Goal: Use online tool/utility: Use online tool/utility

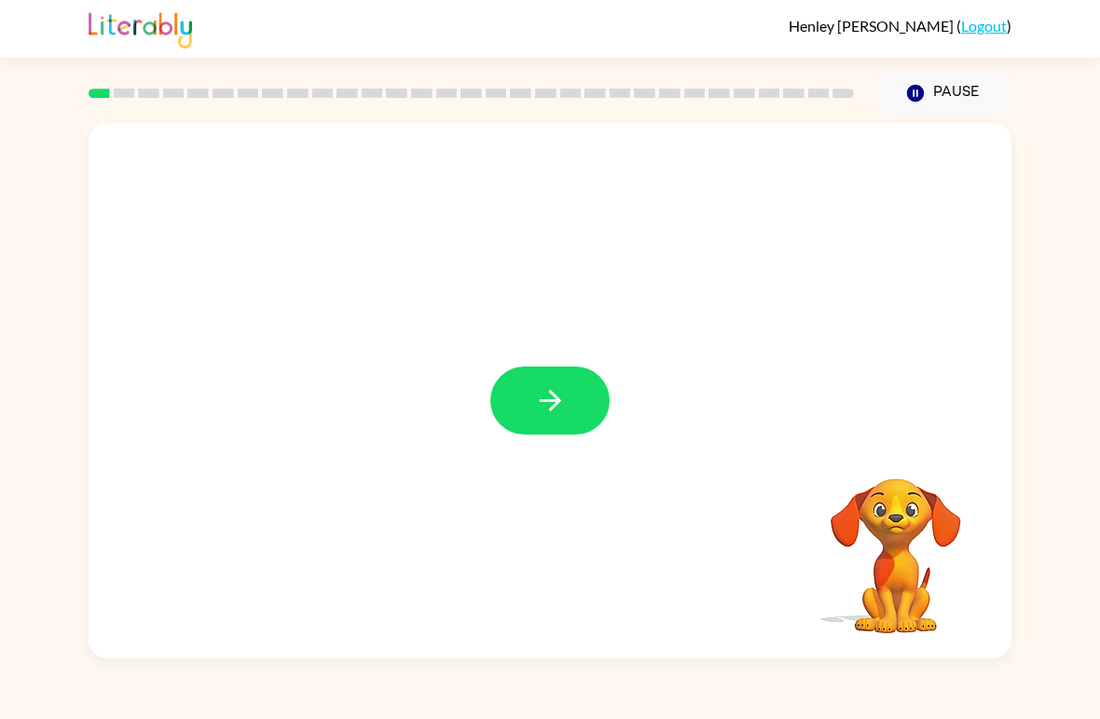
click at [557, 420] on button "button" at bounding box center [549, 400] width 119 height 68
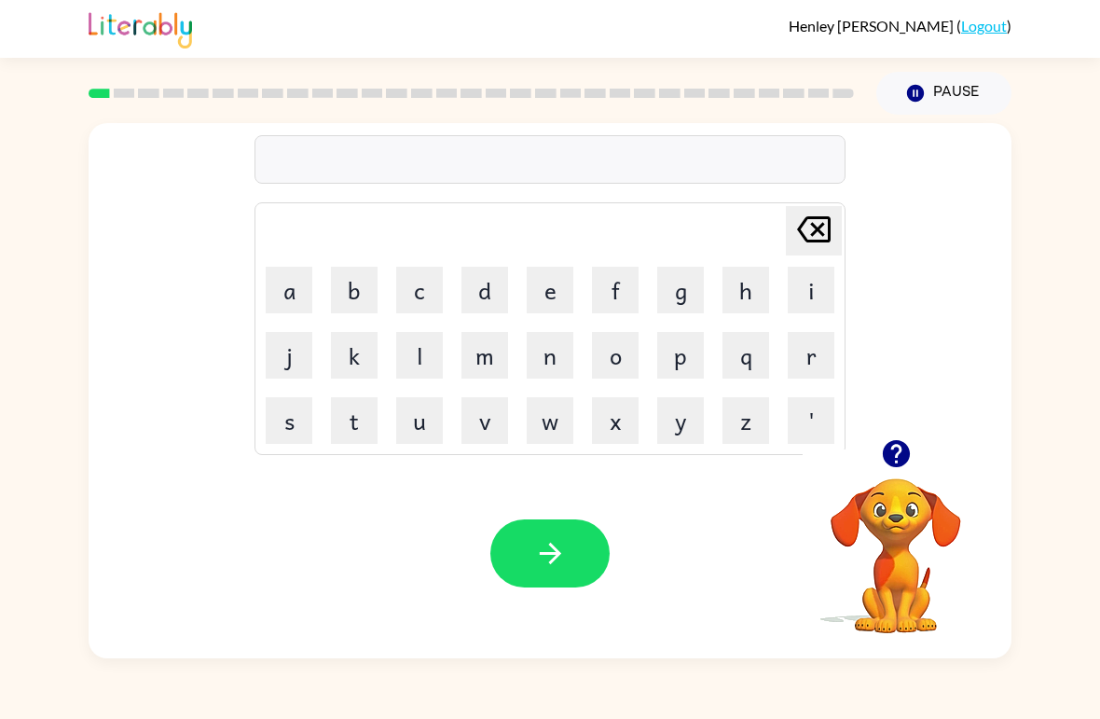
click at [812, 358] on button "r" at bounding box center [811, 355] width 47 height 47
click at [426, 426] on button "u" at bounding box center [419, 420] width 47 height 47
click at [353, 299] on button "b" at bounding box center [354, 290] width 47 height 47
click at [565, 559] on icon "button" at bounding box center [550, 553] width 33 height 33
click at [480, 363] on button "m" at bounding box center [484, 355] width 47 height 47
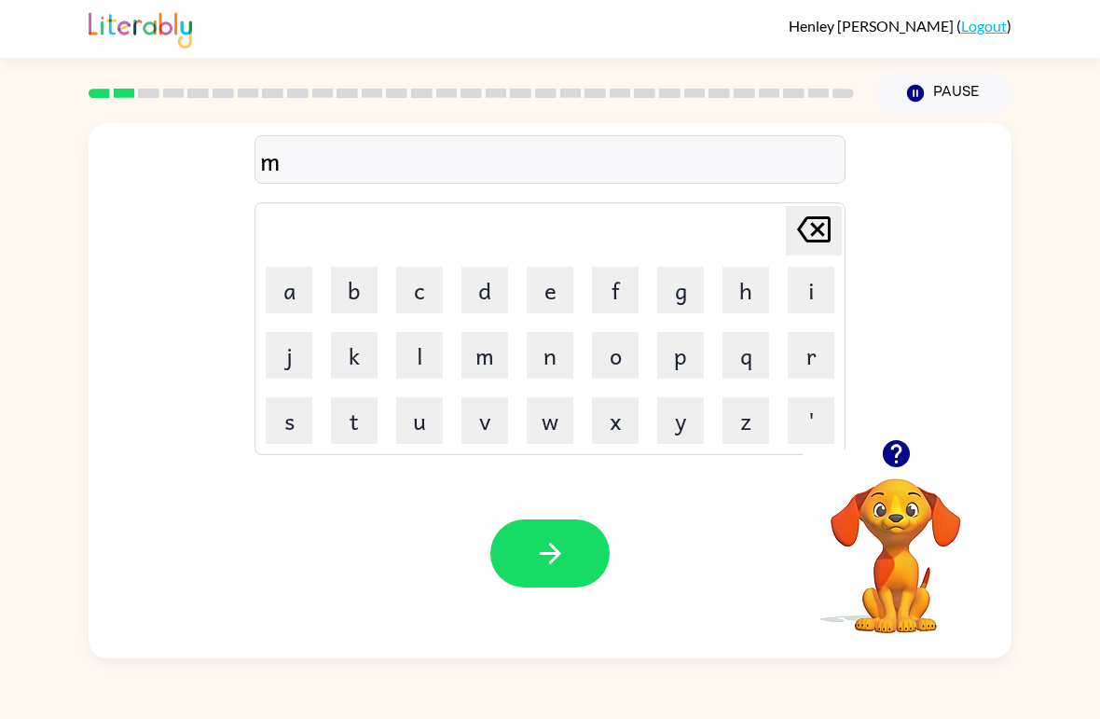
click at [618, 361] on button "o" at bounding box center [615, 355] width 47 height 47
click at [550, 296] on button "e" at bounding box center [550, 290] width 47 height 47
click at [362, 424] on button "t" at bounding box center [354, 420] width 47 height 47
click at [747, 293] on button "h" at bounding box center [745, 290] width 47 height 47
click at [565, 555] on icon "button" at bounding box center [550, 553] width 33 height 33
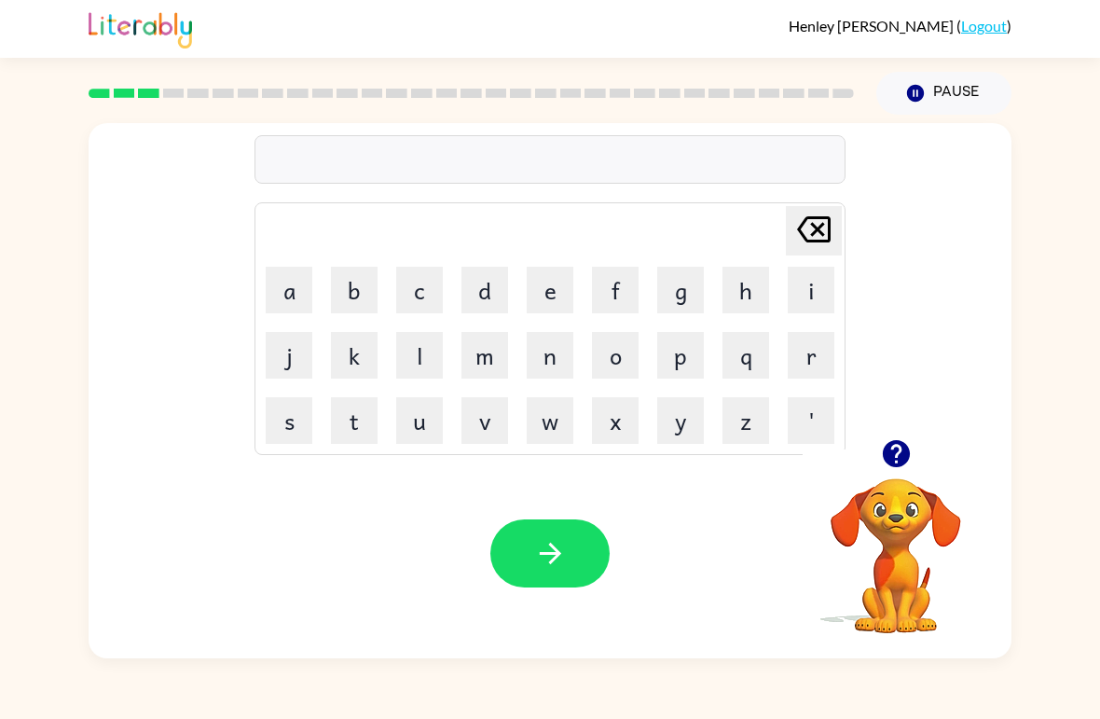
click at [488, 295] on button "d" at bounding box center [484, 290] width 47 height 47
click at [550, 287] on button "e" at bounding box center [550, 290] width 47 height 47
click at [548, 366] on button "n" at bounding box center [550, 355] width 47 height 47
click at [582, 556] on button "button" at bounding box center [549, 553] width 119 height 68
click at [295, 421] on button "s" at bounding box center [289, 420] width 47 height 47
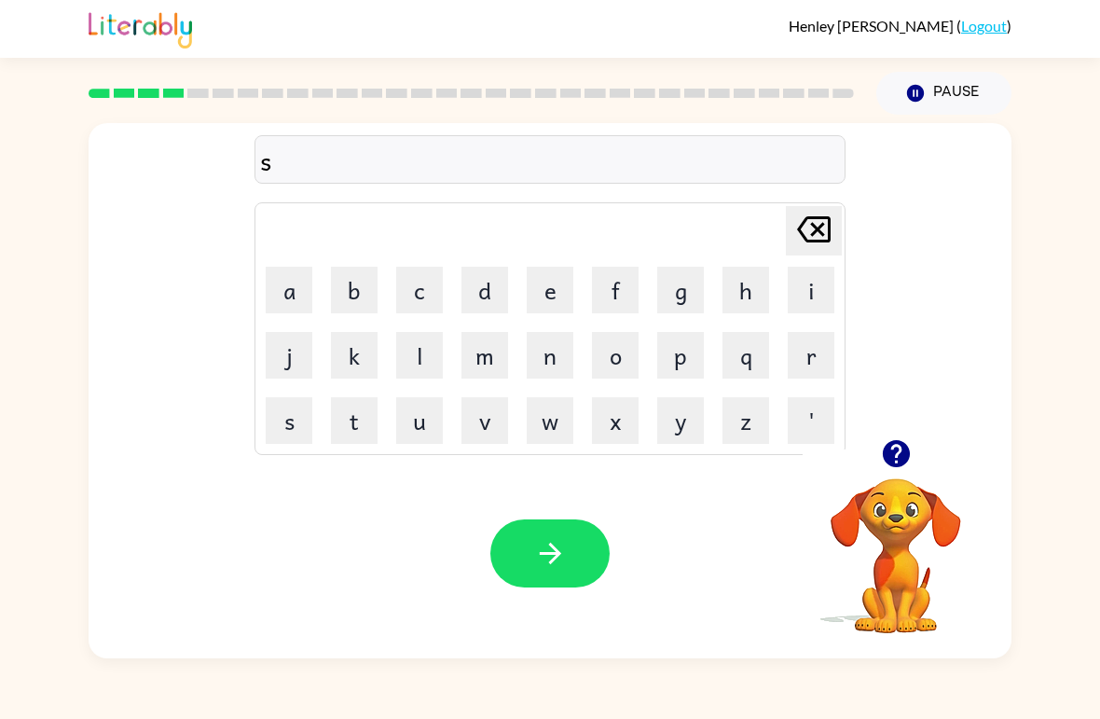
click at [673, 370] on button "p" at bounding box center [680, 355] width 47 height 47
click at [619, 363] on button "o" at bounding box center [615, 355] width 47 height 47
click at [351, 418] on button "t" at bounding box center [354, 420] width 47 height 47
click at [559, 555] on icon "button" at bounding box center [549, 552] width 21 height 21
click at [295, 419] on button "s" at bounding box center [289, 420] width 47 height 47
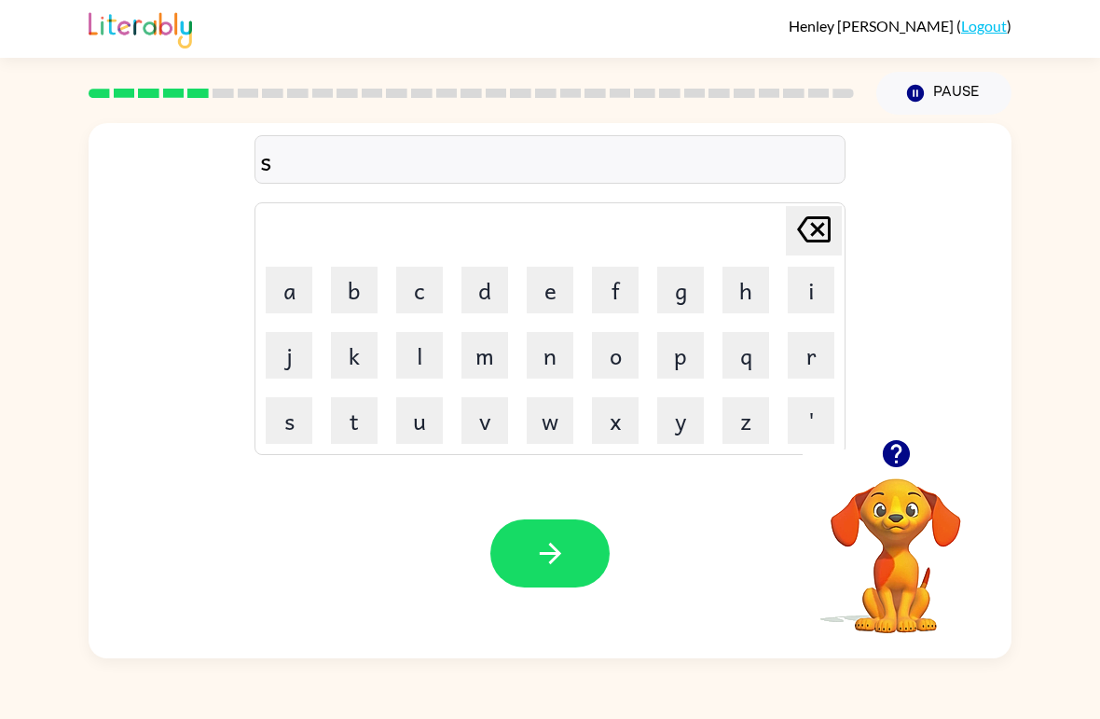
click at [545, 432] on button "w" at bounding box center [550, 420] width 47 height 47
click at [562, 288] on button "e" at bounding box center [550, 290] width 47 height 47
click at [676, 361] on button "p" at bounding box center [680, 355] width 47 height 47
click at [363, 423] on button "t" at bounding box center [354, 420] width 47 height 47
click at [567, 564] on button "button" at bounding box center [549, 553] width 119 height 68
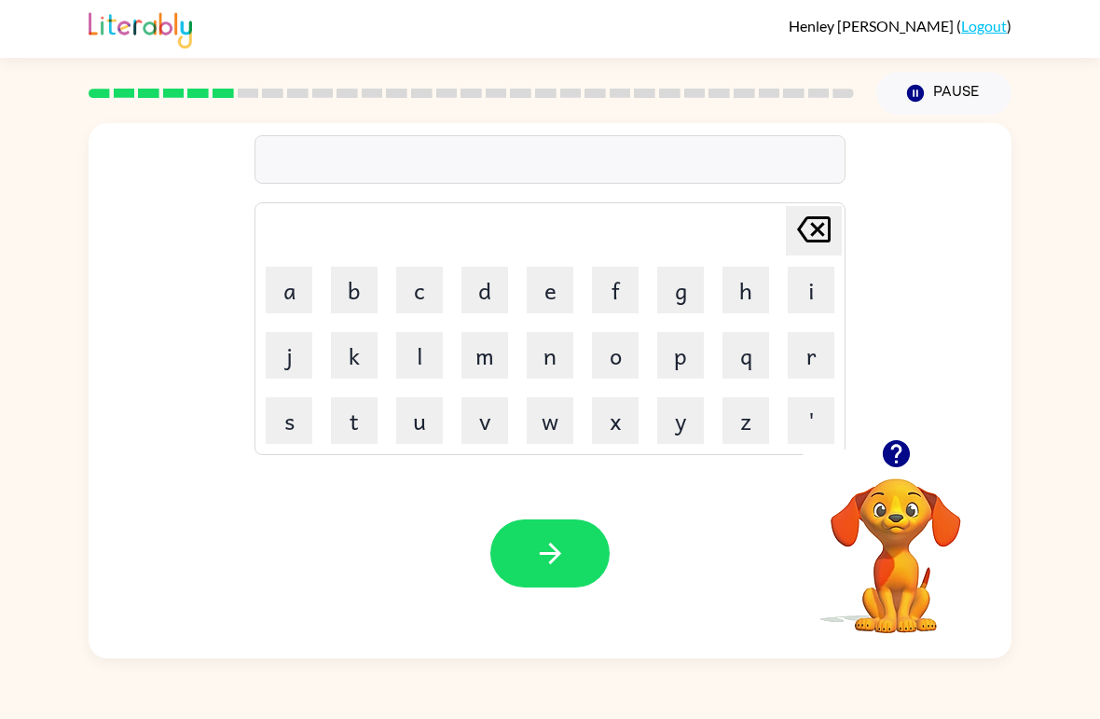
click at [675, 366] on button "p" at bounding box center [680, 355] width 47 height 47
click at [807, 299] on button "i" at bounding box center [811, 290] width 47 height 47
click at [674, 424] on button "y" at bounding box center [680, 420] width 47 height 47
click at [569, 566] on button "button" at bounding box center [549, 553] width 119 height 68
click at [417, 294] on button "c" at bounding box center [419, 290] width 47 height 47
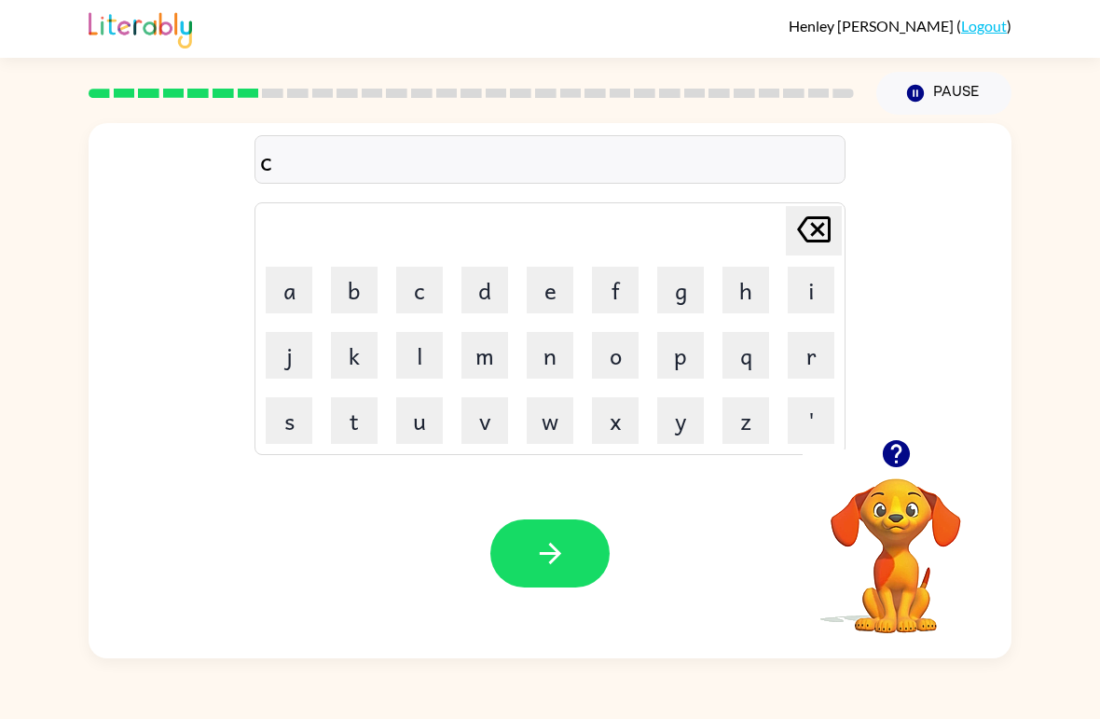
click at [308, 292] on button "a" at bounding box center [289, 290] width 47 height 47
click at [494, 296] on button "d" at bounding box center [484, 290] width 47 height 47
click at [415, 365] on button "l" at bounding box center [419, 355] width 47 height 47
click at [422, 364] on button "l" at bounding box center [419, 355] width 47 height 47
click at [554, 551] on icon "button" at bounding box center [550, 553] width 33 height 33
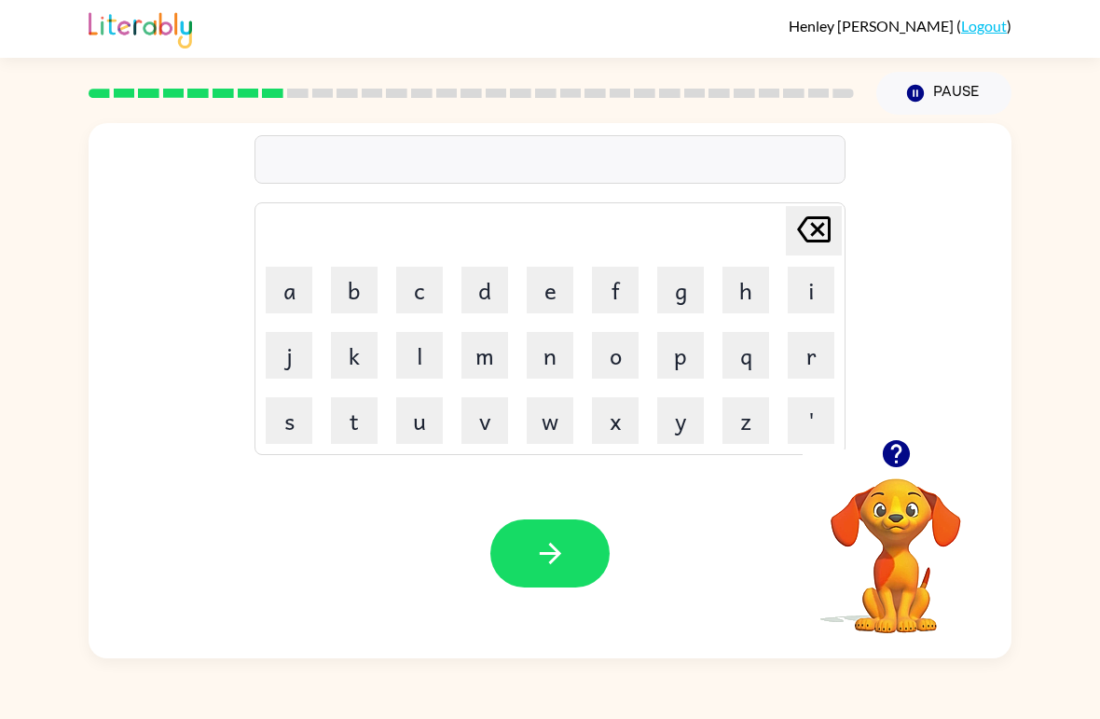
click at [491, 295] on button "d" at bounding box center [484, 290] width 47 height 47
click at [802, 238] on icon "[PERSON_NAME] last character input" at bounding box center [813, 229] width 45 height 45
click at [351, 292] on button "b" at bounding box center [354, 290] width 47 height 47
click at [288, 300] on button "a" at bounding box center [289, 290] width 47 height 47
click at [369, 425] on button "t" at bounding box center [354, 420] width 47 height 47
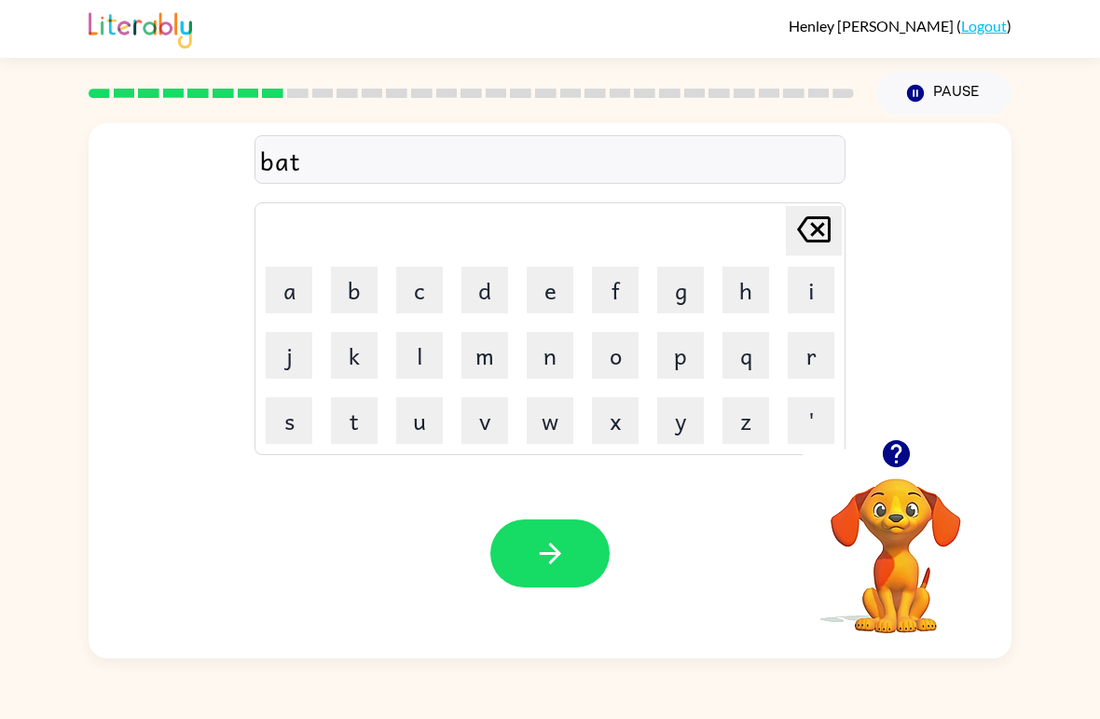
click at [729, 305] on button "h" at bounding box center [745, 290] width 47 height 47
click at [569, 560] on button "button" at bounding box center [549, 553] width 119 height 68
click at [418, 294] on button "c" at bounding box center [419, 290] width 47 height 47
click at [431, 354] on button "l" at bounding box center [419, 355] width 47 height 47
click at [618, 364] on button "o" at bounding box center [615, 355] width 47 height 47
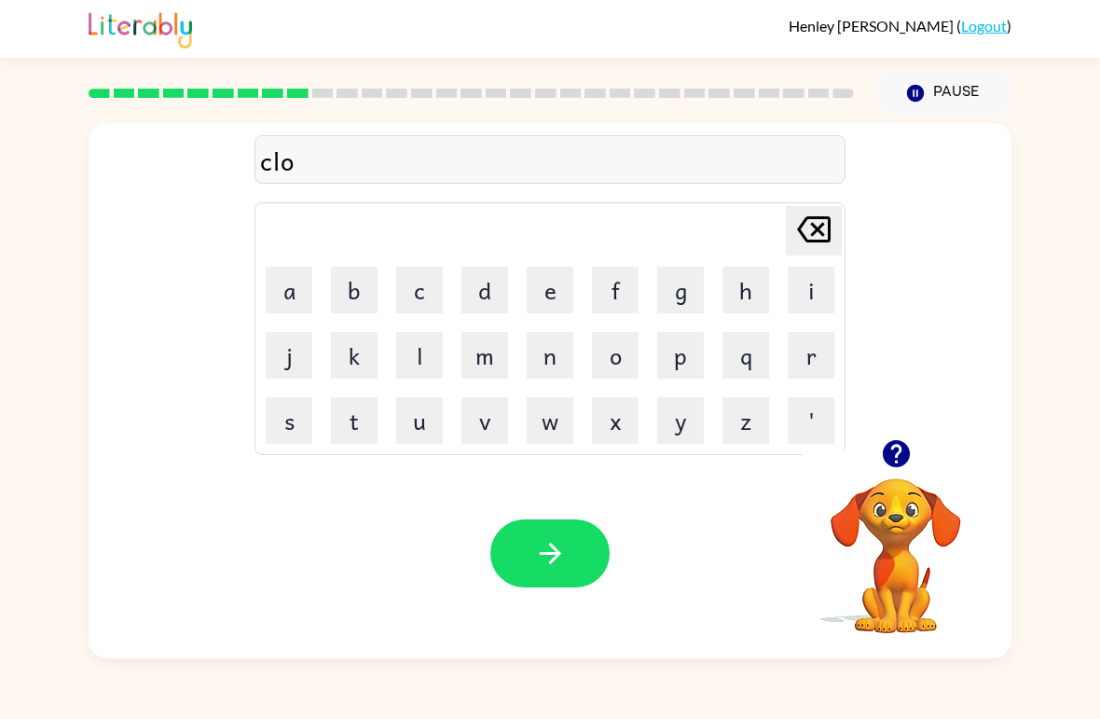
click at [544, 290] on button "e" at bounding box center [550, 290] width 47 height 47
click at [559, 356] on button "n" at bounding box center [550, 355] width 47 height 47
click at [552, 561] on icon "button" at bounding box center [549, 552] width 21 height 21
click at [290, 429] on button "s" at bounding box center [289, 420] width 47 height 47
click at [751, 305] on button "h" at bounding box center [745, 290] width 47 height 47
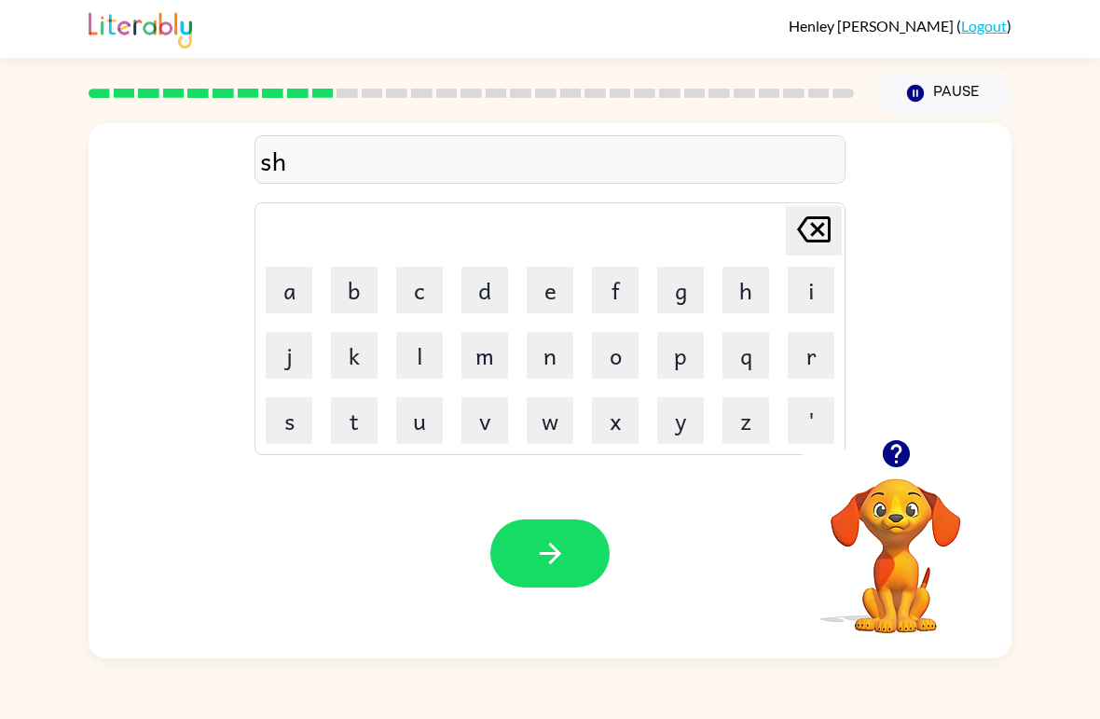
click at [606, 346] on button "o" at bounding box center [615, 355] width 47 height 47
click at [418, 294] on button "c" at bounding box center [419, 290] width 47 height 47
click at [332, 364] on button "k" at bounding box center [354, 355] width 47 height 47
click at [541, 555] on icon "button" at bounding box center [549, 552] width 21 height 21
click at [678, 298] on button "g" at bounding box center [680, 290] width 47 height 47
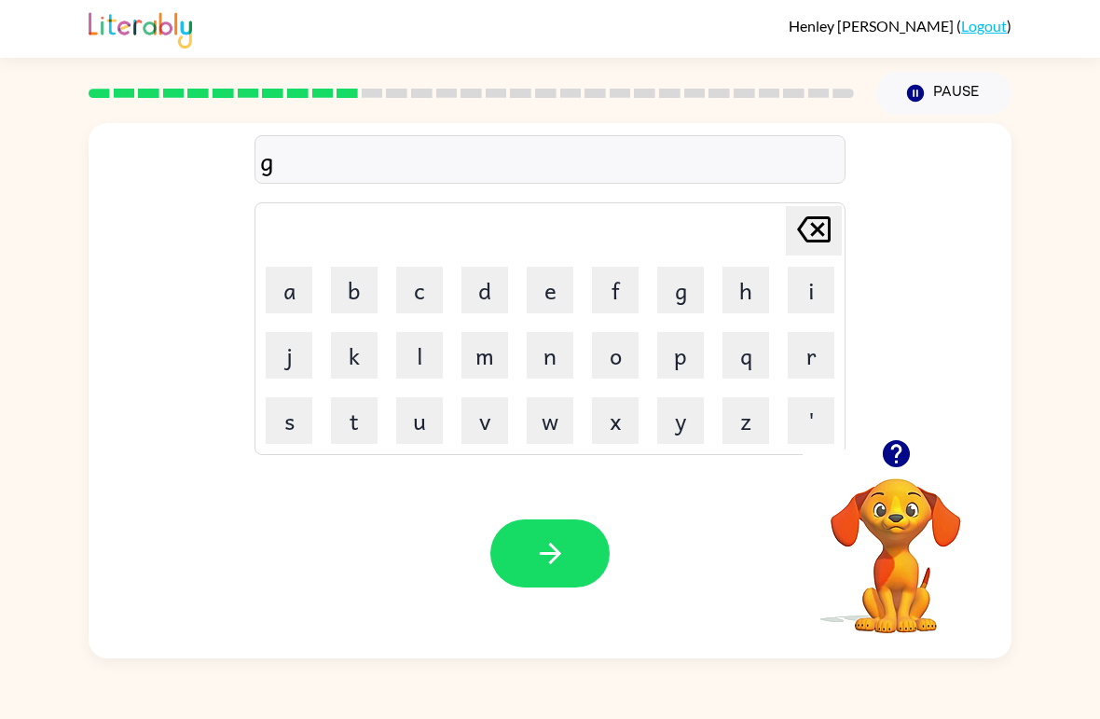
click at [287, 296] on button "a" at bounding box center [289, 290] width 47 height 47
click at [291, 436] on button "s" at bounding box center [289, 420] width 47 height 47
click at [563, 296] on button "e" at bounding box center [550, 290] width 47 height 47
click at [557, 558] on icon "button" at bounding box center [550, 553] width 33 height 33
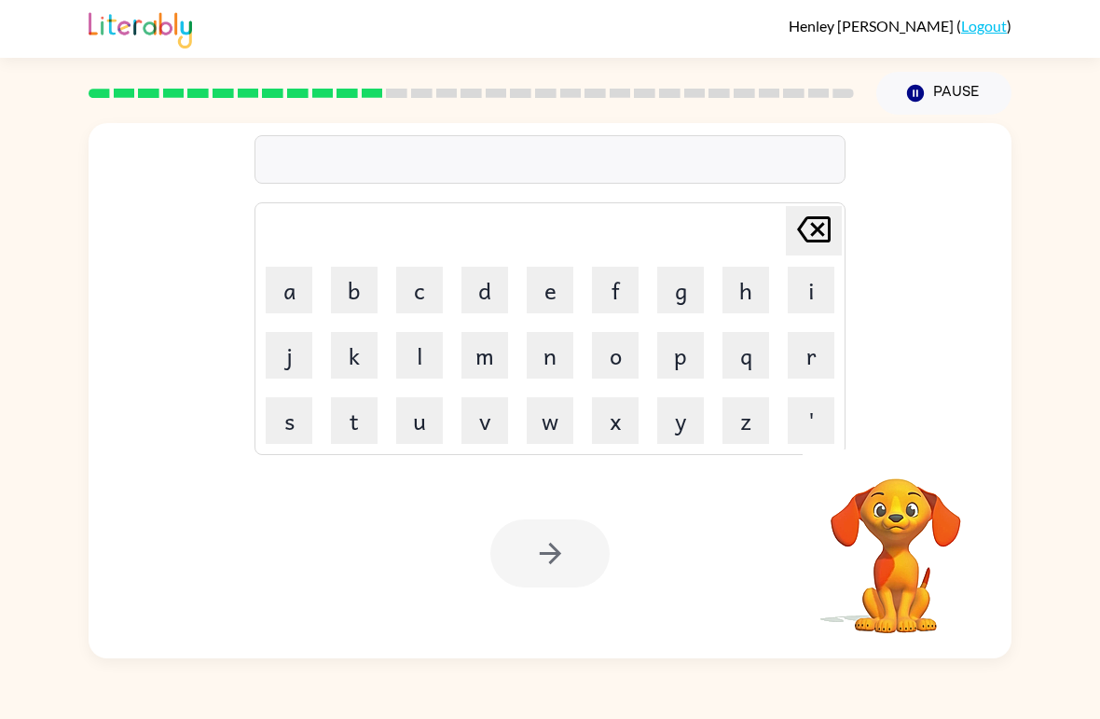
click at [553, 294] on button "e" at bounding box center [550, 290] width 47 height 47
click at [354, 351] on button "k" at bounding box center [354, 355] width 47 height 47
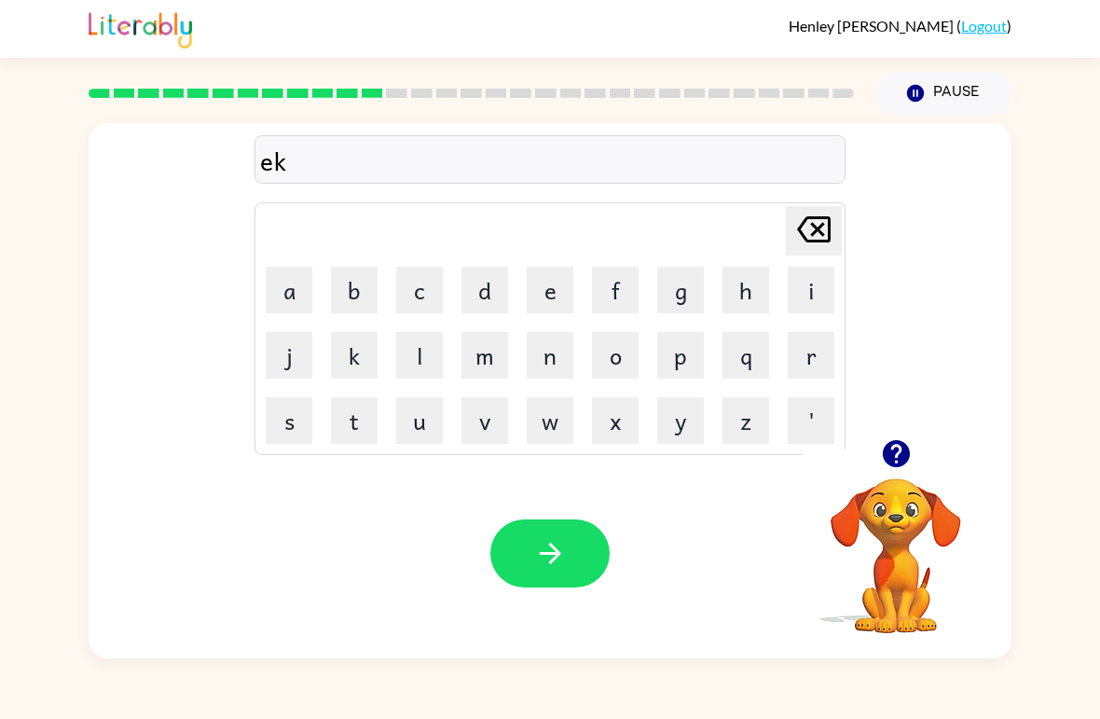
click at [289, 429] on button "s" at bounding box center [289, 420] width 47 height 47
click at [747, 363] on button "q" at bounding box center [745, 355] width 47 height 47
click at [807, 238] on icon "[PERSON_NAME] last character input" at bounding box center [813, 229] width 45 height 45
click at [668, 363] on button "p" at bounding box center [680, 355] width 47 height 47
click at [426, 363] on button "l" at bounding box center [419, 355] width 47 height 47
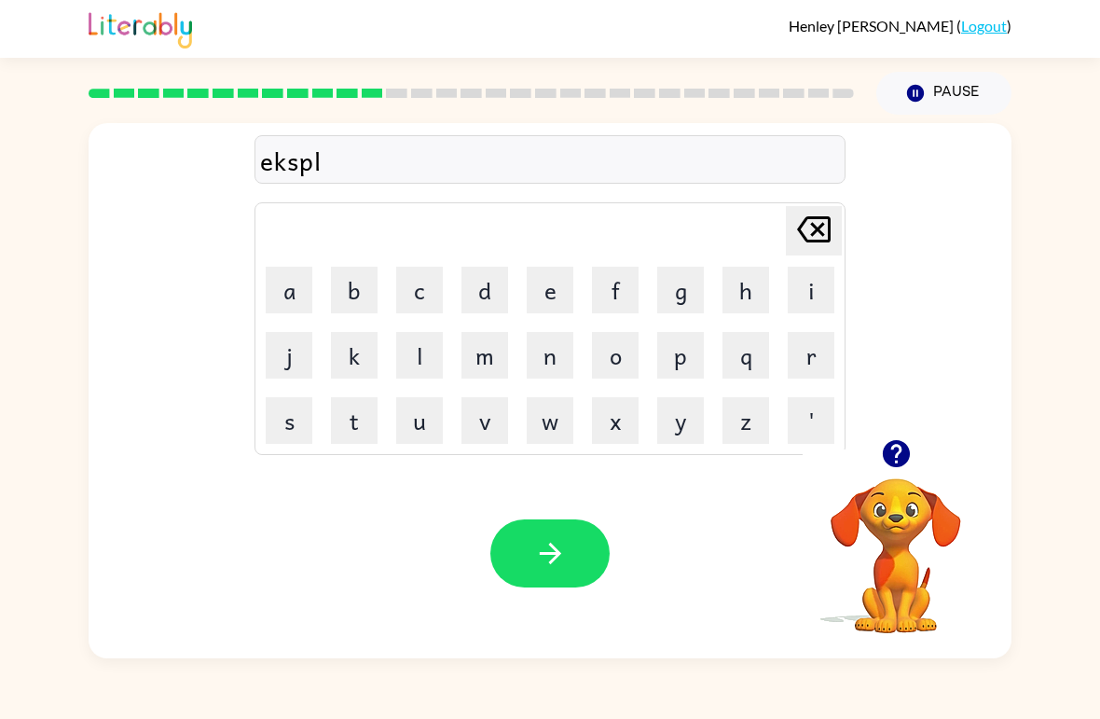
click at [479, 304] on button "d" at bounding box center [484, 290] width 47 height 47
click at [568, 569] on button "button" at bounding box center [549, 553] width 119 height 68
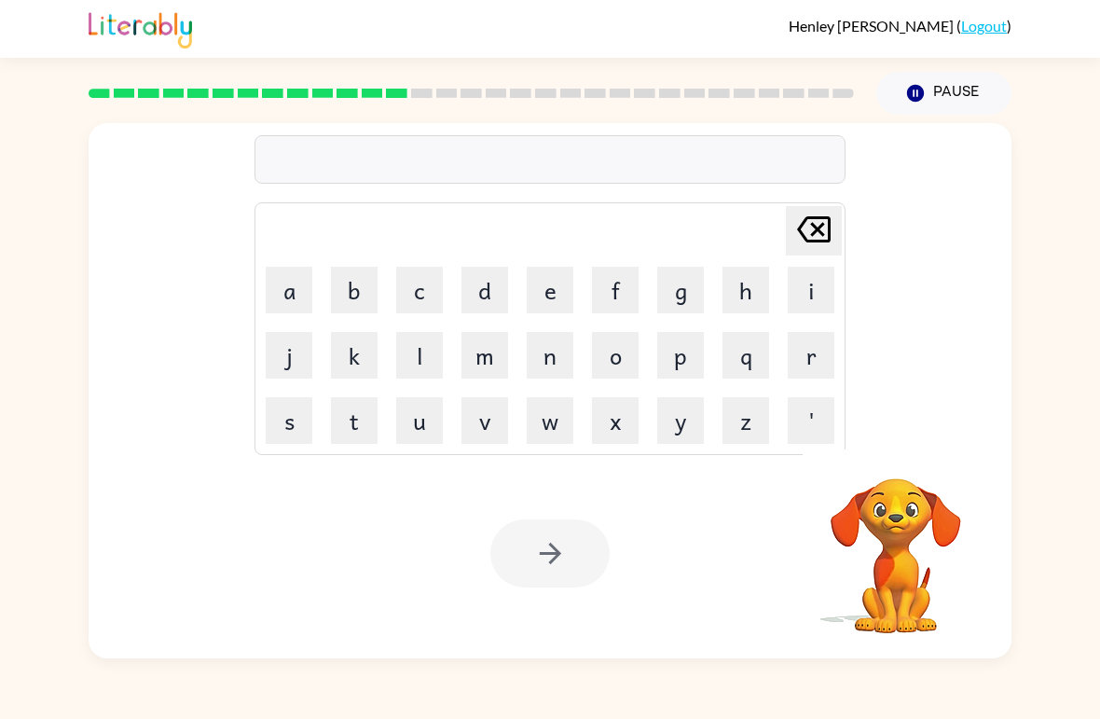
click at [295, 426] on button "s" at bounding box center [289, 420] width 47 height 47
click at [541, 430] on button "w" at bounding box center [550, 420] width 47 height 47
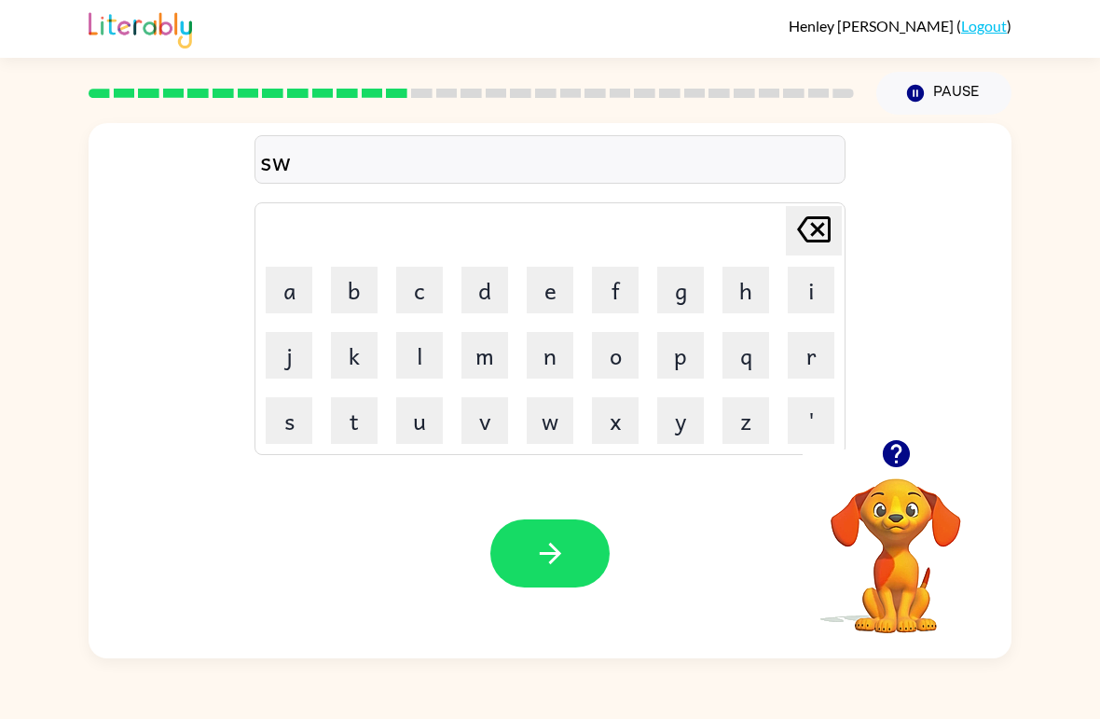
click at [550, 296] on button "e" at bounding box center [550, 290] width 47 height 47
click at [550, 298] on button "e" at bounding box center [550, 290] width 47 height 47
click at [340, 424] on button "t" at bounding box center [354, 420] width 47 height 47
click at [541, 367] on button "n" at bounding box center [550, 355] width 47 height 47
click at [809, 292] on button "i" at bounding box center [811, 290] width 47 height 47
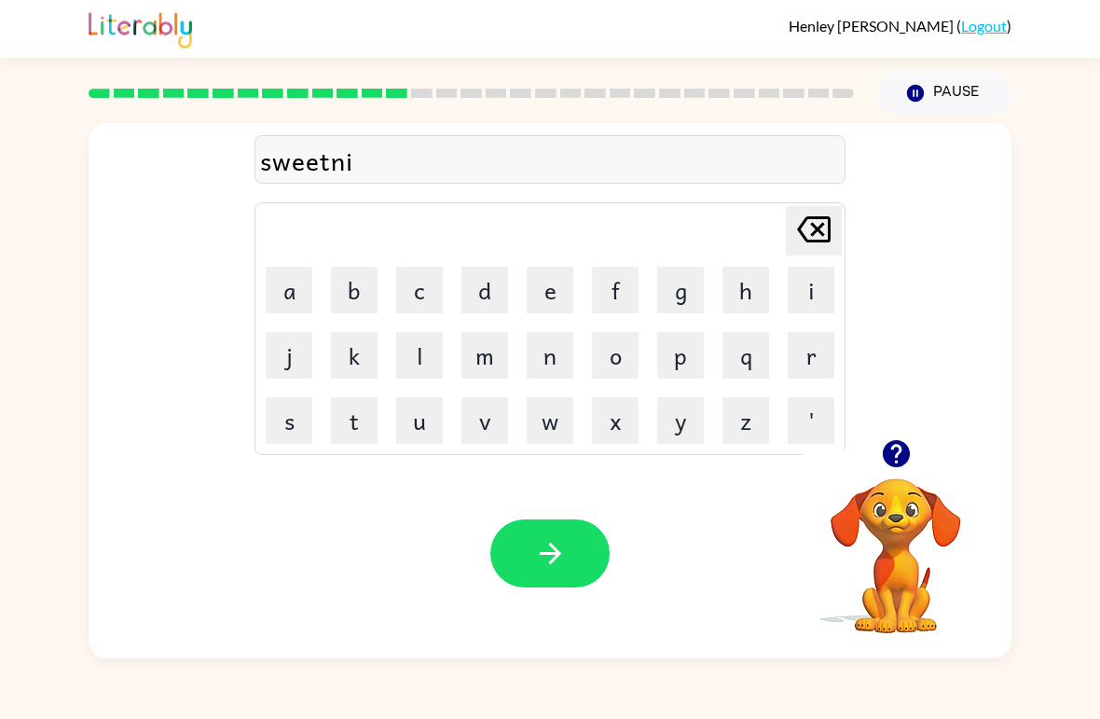
click at [298, 426] on button "s" at bounding box center [289, 420] width 47 height 47
click at [565, 561] on icon "button" at bounding box center [550, 553] width 33 height 33
click at [737, 299] on button "h" at bounding box center [745, 290] width 47 height 47
click at [806, 301] on button "i" at bounding box center [811, 290] width 47 height 47
click at [678, 363] on button "p" at bounding box center [680, 355] width 47 height 47
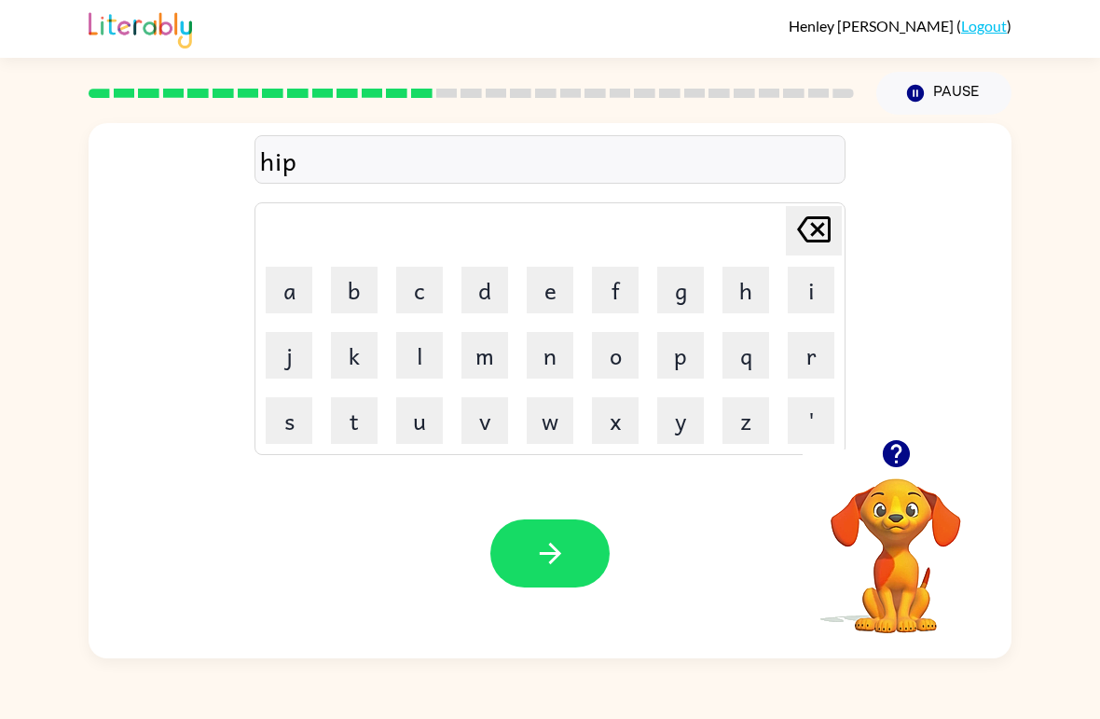
click at [689, 363] on button "p" at bounding box center [680, 355] width 47 height 47
click at [618, 364] on button "o" at bounding box center [615, 355] width 47 height 47
click at [561, 536] on button "button" at bounding box center [549, 553] width 119 height 68
click at [623, 306] on button "f" at bounding box center [615, 290] width 47 height 47
click at [615, 360] on button "o" at bounding box center [615, 355] width 47 height 47
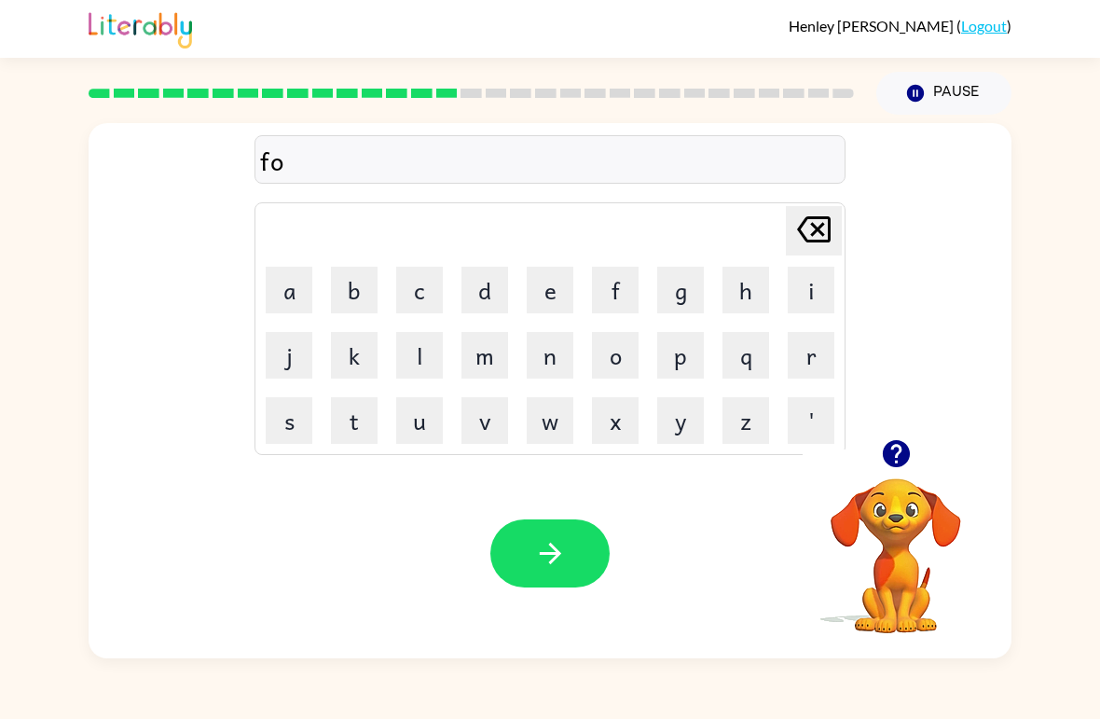
click at [814, 355] on button "r" at bounding box center [811, 355] width 47 height 47
click at [420, 296] on button "c" at bounding box center [419, 290] width 47 height 47
click at [354, 368] on button "k" at bounding box center [354, 355] width 47 height 47
click at [546, 554] on icon "button" at bounding box center [549, 552] width 21 height 21
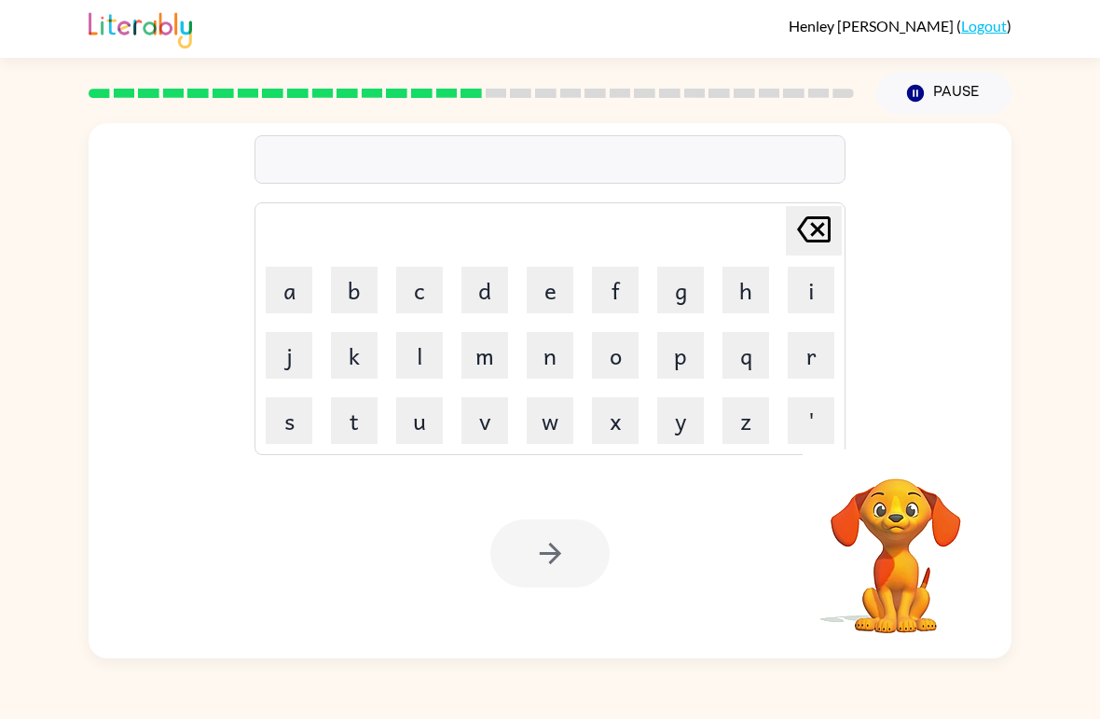
click at [545, 414] on button "w" at bounding box center [550, 420] width 47 height 47
click at [549, 301] on button "e" at bounding box center [550, 290] width 47 height 47
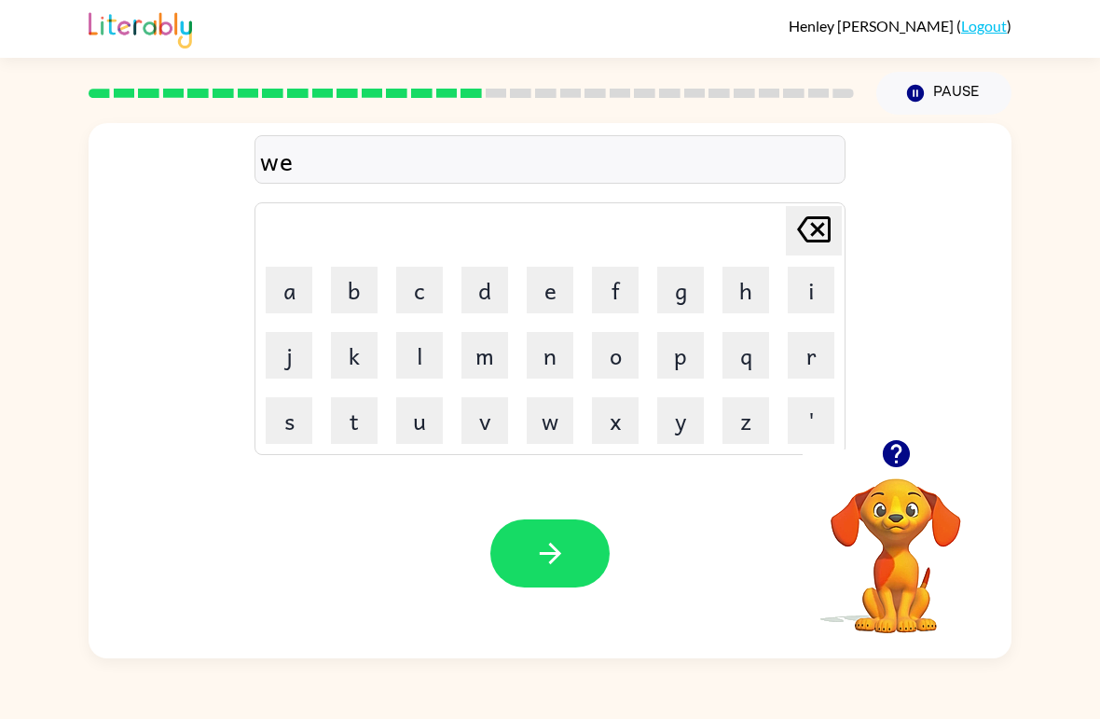
click at [348, 295] on button "b" at bounding box center [354, 290] width 47 height 47
click at [563, 561] on icon "button" at bounding box center [550, 553] width 33 height 33
click at [295, 428] on button "s" at bounding box center [289, 420] width 47 height 47
click at [417, 345] on button "l" at bounding box center [419, 355] width 47 height 47
click at [555, 296] on button "e" at bounding box center [550, 290] width 47 height 47
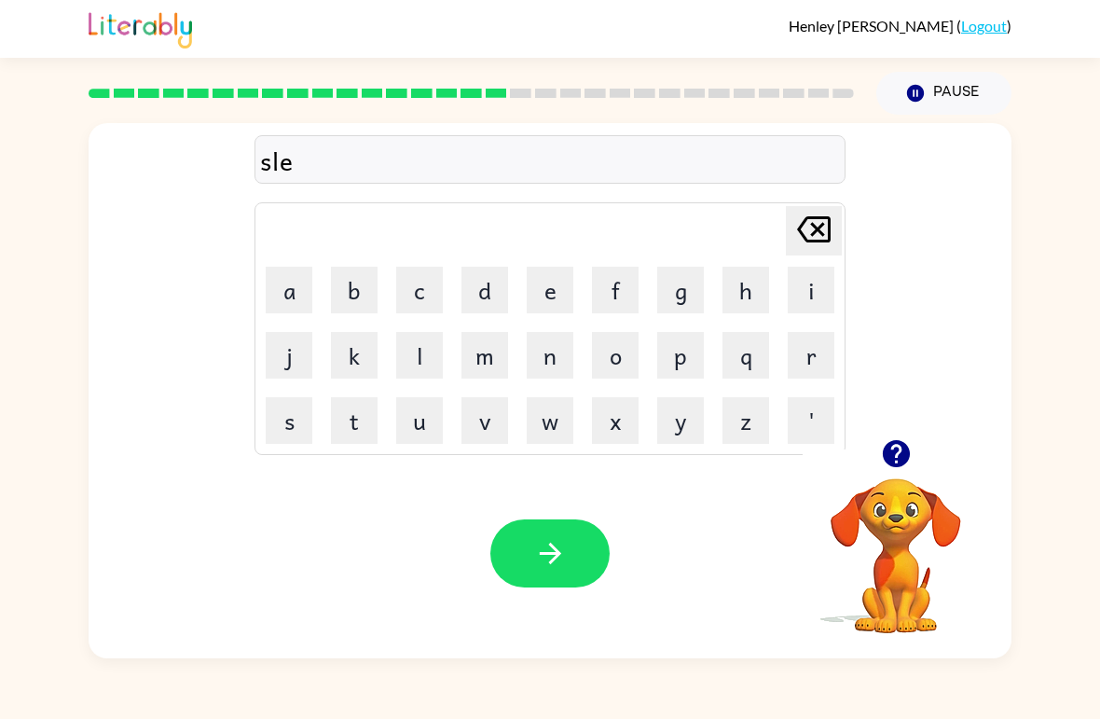
click at [697, 359] on button "p" at bounding box center [680, 355] width 47 height 47
click at [557, 565] on icon "button" at bounding box center [550, 553] width 33 height 33
click at [758, 296] on button "h" at bounding box center [745, 290] width 47 height 47
click at [294, 297] on button "a" at bounding box center [289, 290] width 47 height 47
click at [809, 366] on button "r" at bounding box center [811, 355] width 47 height 47
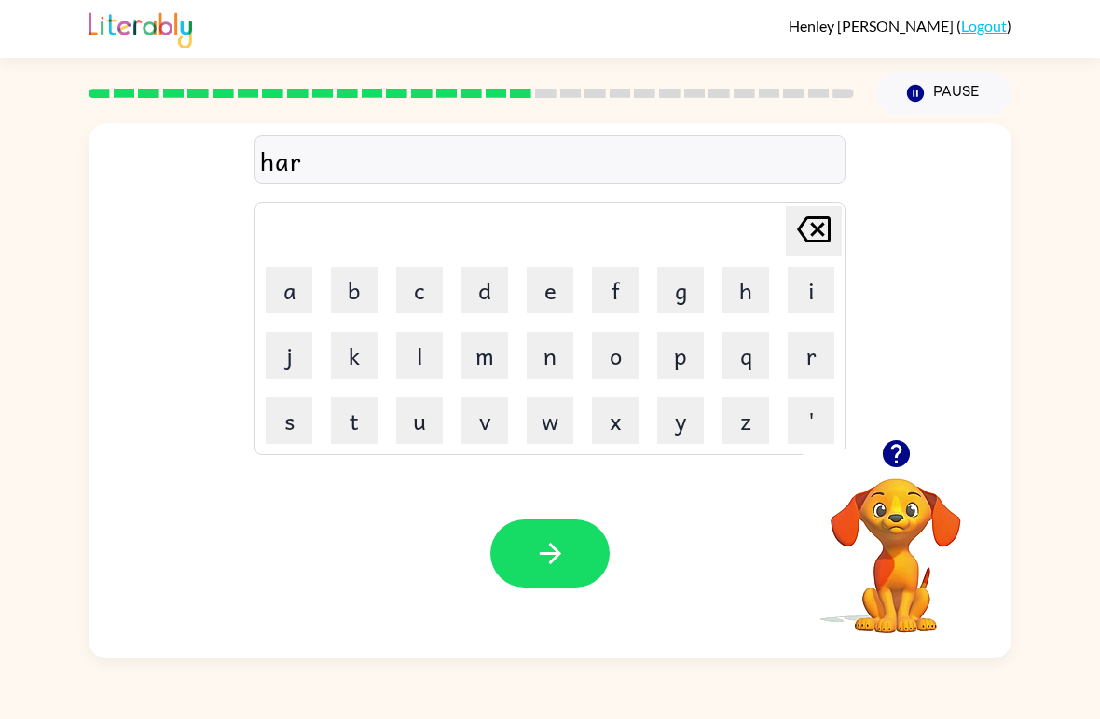
click at [495, 295] on button "d" at bounding box center [484, 290] width 47 height 47
click at [580, 568] on button "button" at bounding box center [549, 553] width 119 height 68
click at [803, 357] on button "r" at bounding box center [811, 355] width 47 height 47
click at [620, 363] on button "o" at bounding box center [615, 355] width 47 height 47
click at [496, 291] on button "d" at bounding box center [484, 290] width 47 height 47
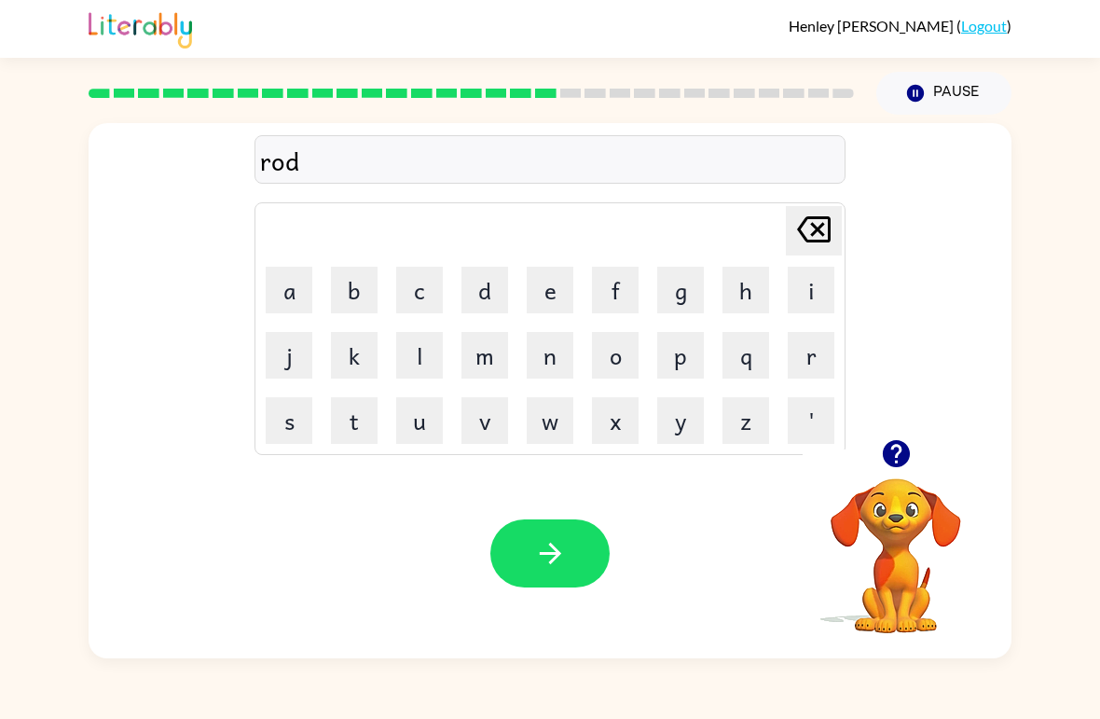
click at [557, 573] on button "button" at bounding box center [549, 553] width 119 height 68
click at [552, 292] on button "e" at bounding box center [550, 290] width 47 height 47
click at [294, 430] on button "s" at bounding box center [289, 420] width 47 height 47
click at [356, 428] on button "t" at bounding box center [354, 420] width 47 height 47
click at [800, 239] on icon "[PERSON_NAME] last character input" at bounding box center [813, 229] width 45 height 45
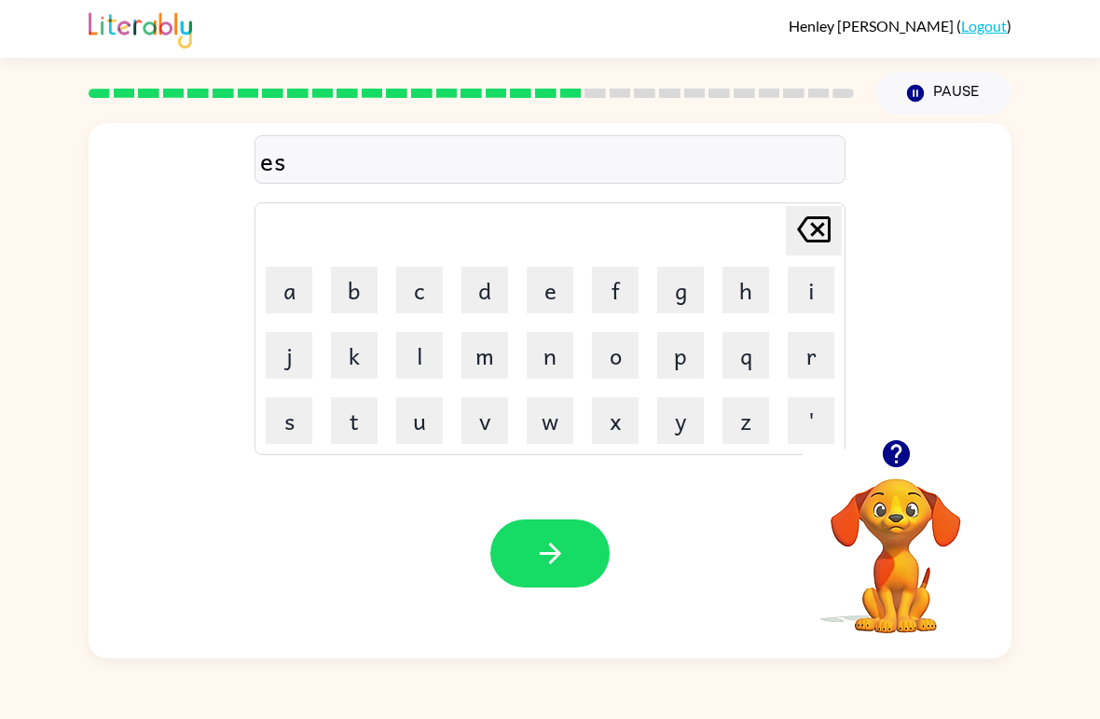
click at [816, 236] on icon "[PERSON_NAME] last character input" at bounding box center [813, 229] width 45 height 45
click at [829, 244] on icon "[PERSON_NAME] last character input" at bounding box center [813, 229] width 45 height 45
click at [810, 360] on button "r" at bounding box center [811, 355] width 47 height 47
click at [559, 288] on button "e" at bounding box center [550, 290] width 47 height 47
click at [301, 443] on button "s" at bounding box center [289, 420] width 47 height 47
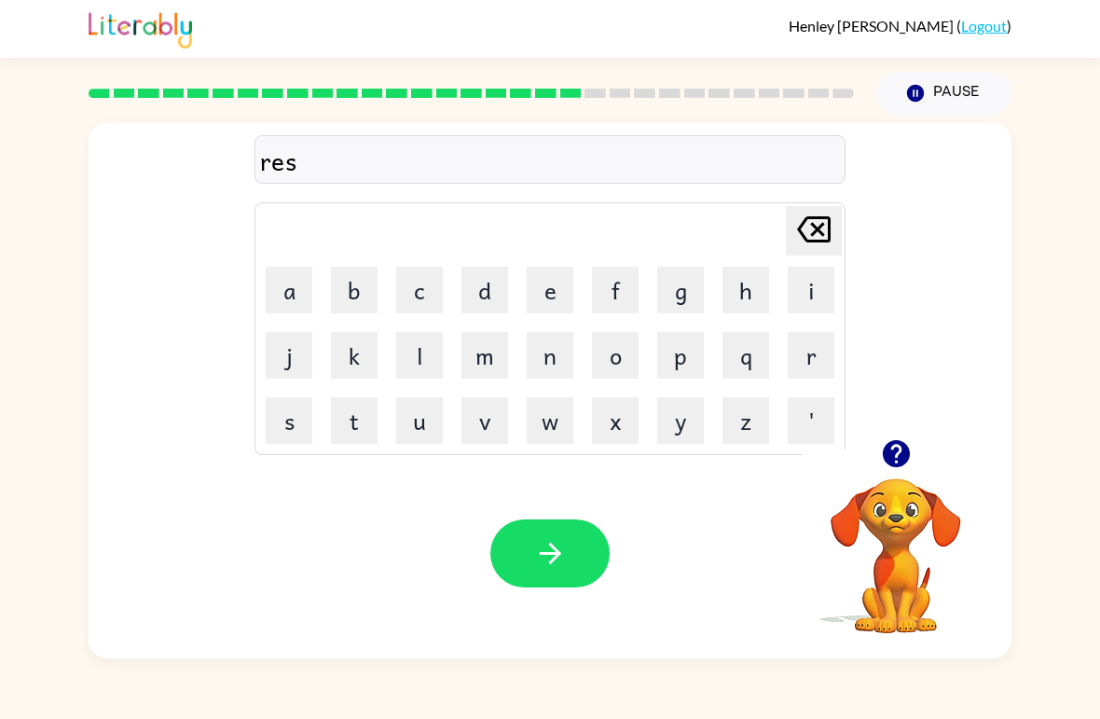
click at [354, 421] on button "t" at bounding box center [354, 420] width 47 height 47
click at [487, 291] on button "d" at bounding box center [484, 290] width 47 height 47
click at [564, 566] on icon "button" at bounding box center [550, 553] width 33 height 33
click at [552, 432] on button "w" at bounding box center [550, 420] width 47 height 47
click at [279, 306] on button "a" at bounding box center [289, 290] width 47 height 47
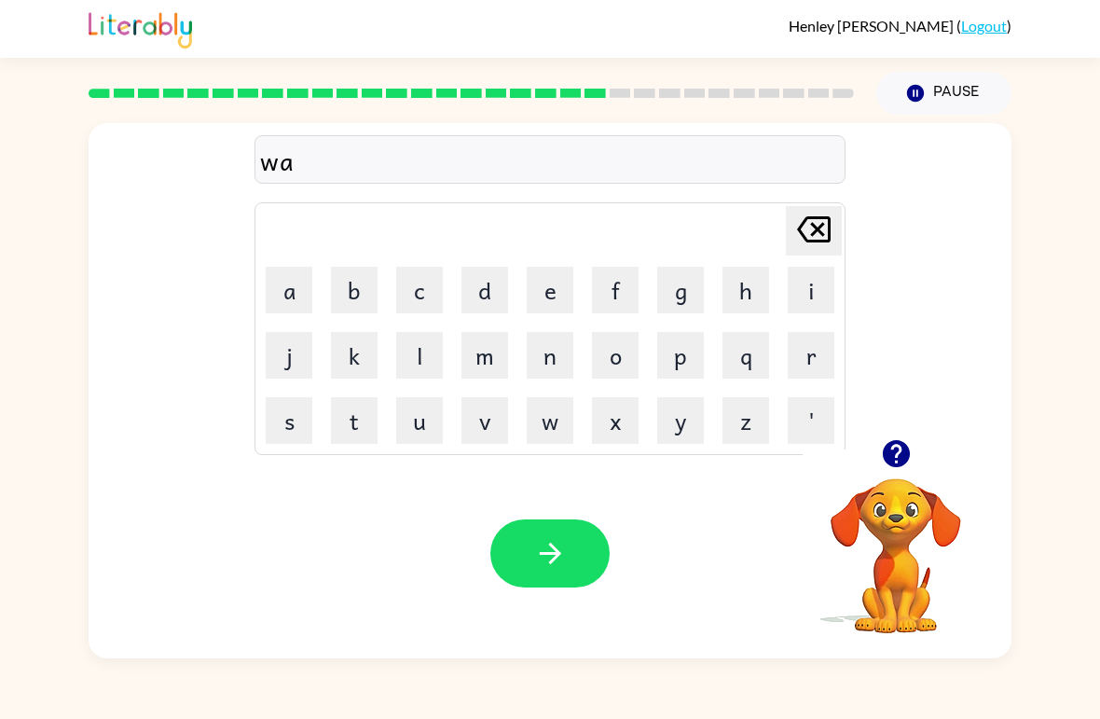
click at [422, 288] on button "c" at bounding box center [419, 290] width 47 height 47
click at [356, 359] on button "k" at bounding box center [354, 355] width 47 height 47
click at [566, 569] on icon "button" at bounding box center [550, 553] width 33 height 33
click at [286, 428] on button "s" at bounding box center [289, 420] width 47 height 47
click at [555, 363] on button "n" at bounding box center [550, 355] width 47 height 47
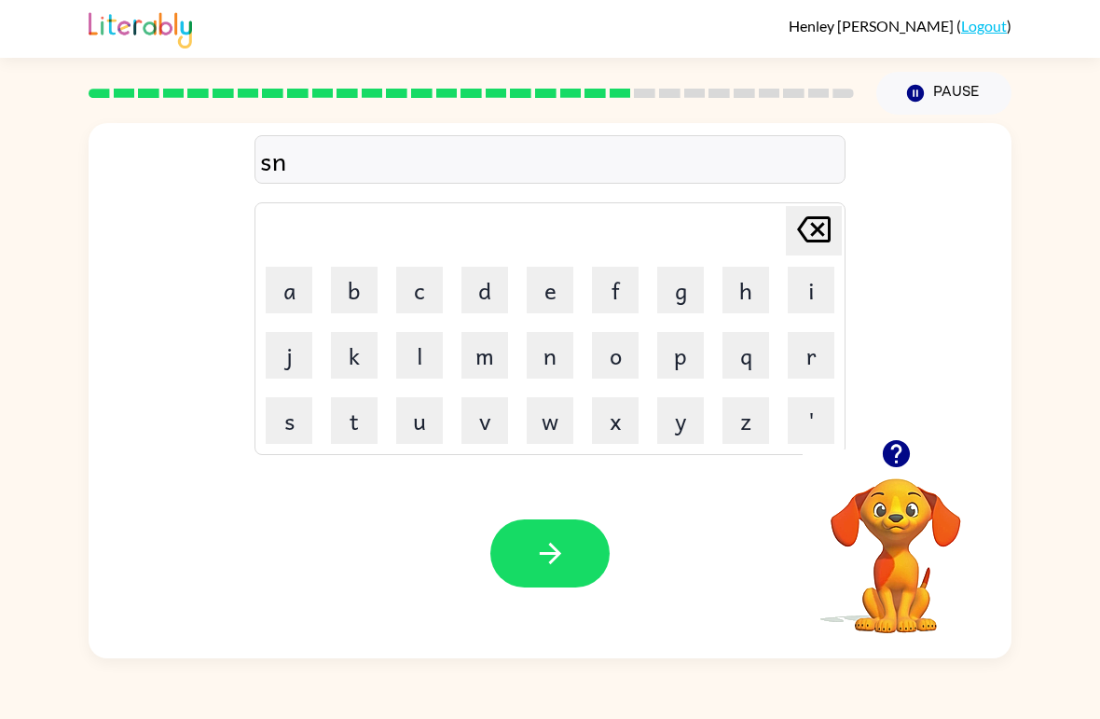
click at [612, 364] on button "o" at bounding box center [615, 355] width 47 height 47
click at [672, 414] on button "y" at bounding box center [680, 420] width 47 height 47
click at [813, 241] on icon at bounding box center [814, 229] width 34 height 26
click at [559, 428] on button "w" at bounding box center [550, 420] width 47 height 47
click at [473, 359] on button "m" at bounding box center [484, 355] width 47 height 47
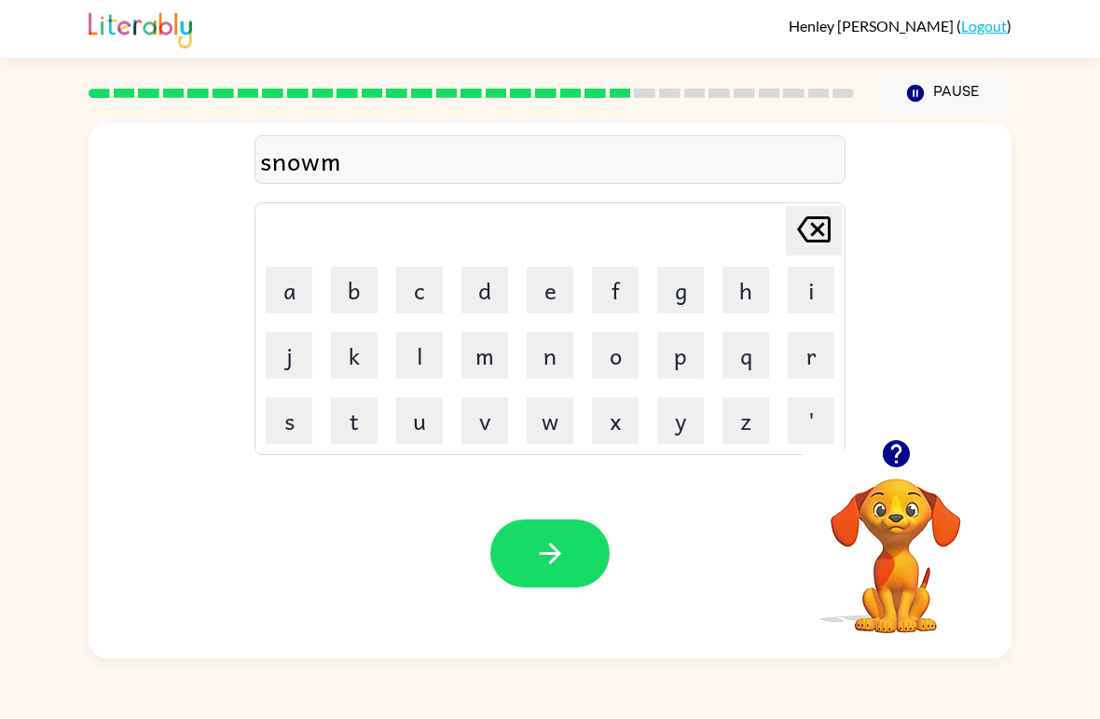
click at [555, 292] on button "e" at bounding box center [550, 290] width 47 height 47
click at [793, 249] on icon "[PERSON_NAME] last character input" at bounding box center [813, 229] width 45 height 45
click at [301, 295] on button "a" at bounding box center [289, 290] width 47 height 47
click at [556, 355] on button "n" at bounding box center [550, 355] width 47 height 47
click at [557, 558] on icon "button" at bounding box center [550, 553] width 33 height 33
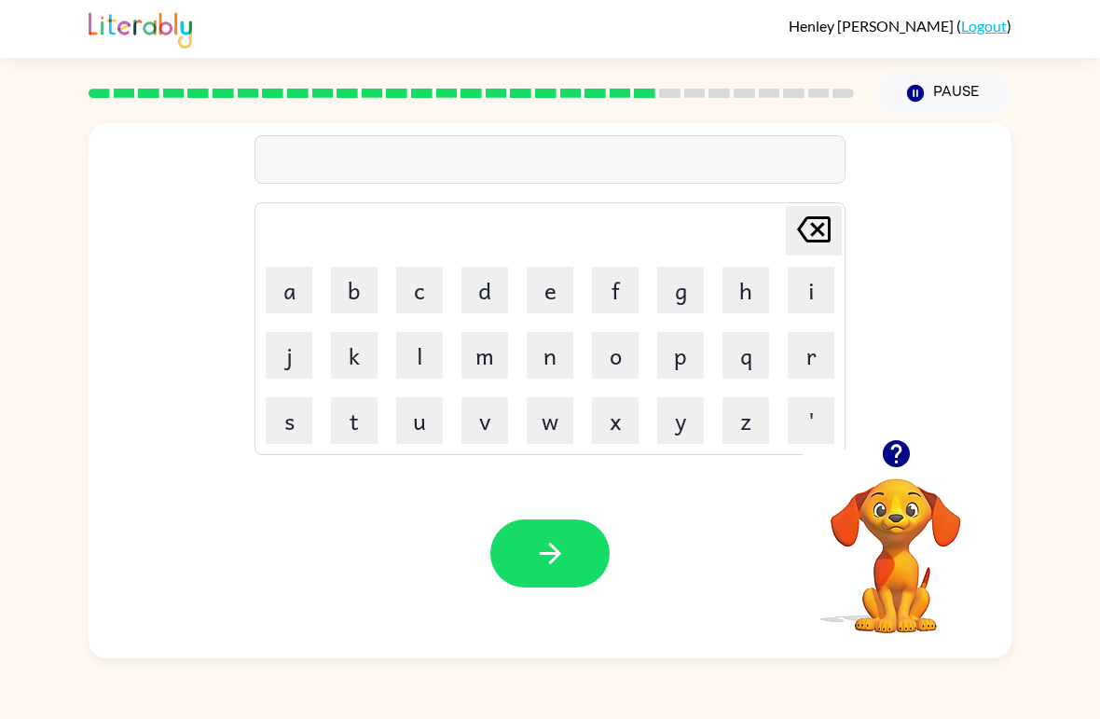
click at [555, 425] on button "w" at bounding box center [550, 420] width 47 height 47
click at [820, 292] on button "i" at bounding box center [811, 290] width 47 height 47
click at [548, 361] on button "n" at bounding box center [550, 355] width 47 height 47
click at [364, 425] on button "t" at bounding box center [354, 420] width 47 height 47
click at [550, 305] on button "e" at bounding box center [550, 290] width 47 height 47
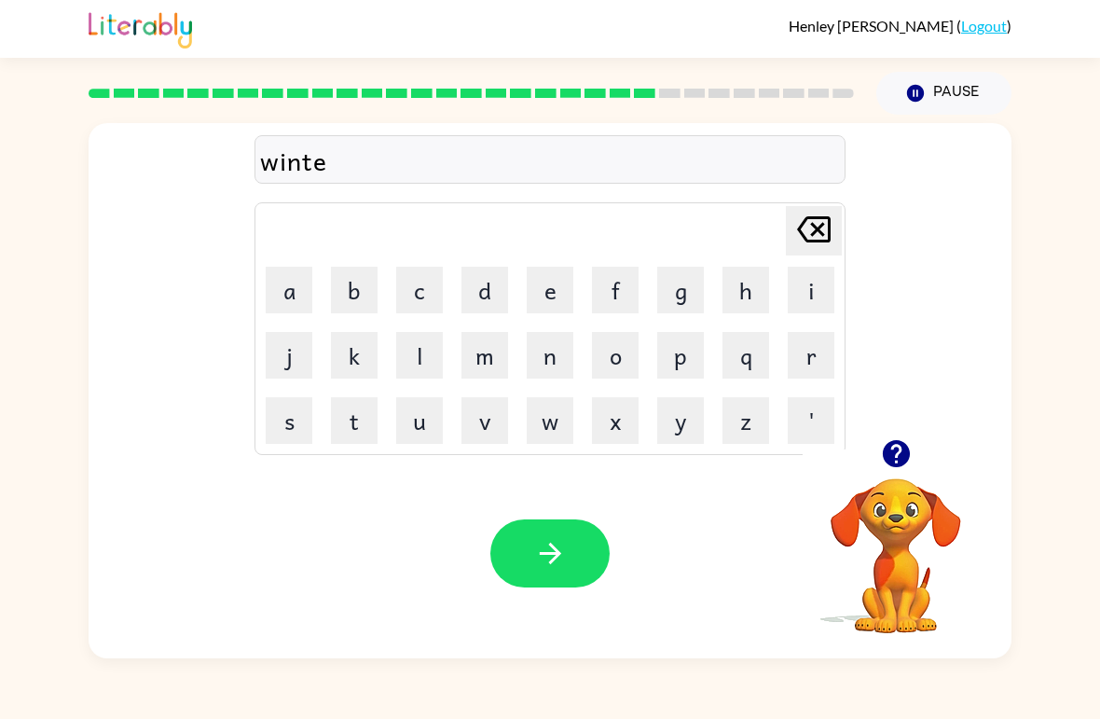
click at [807, 369] on button "r" at bounding box center [811, 355] width 47 height 47
click at [569, 543] on button "button" at bounding box center [549, 553] width 119 height 68
click at [427, 285] on button "c" at bounding box center [419, 290] width 47 height 47
click at [747, 303] on button "h" at bounding box center [745, 290] width 47 height 47
click at [550, 303] on button "e" at bounding box center [550, 290] width 47 height 47
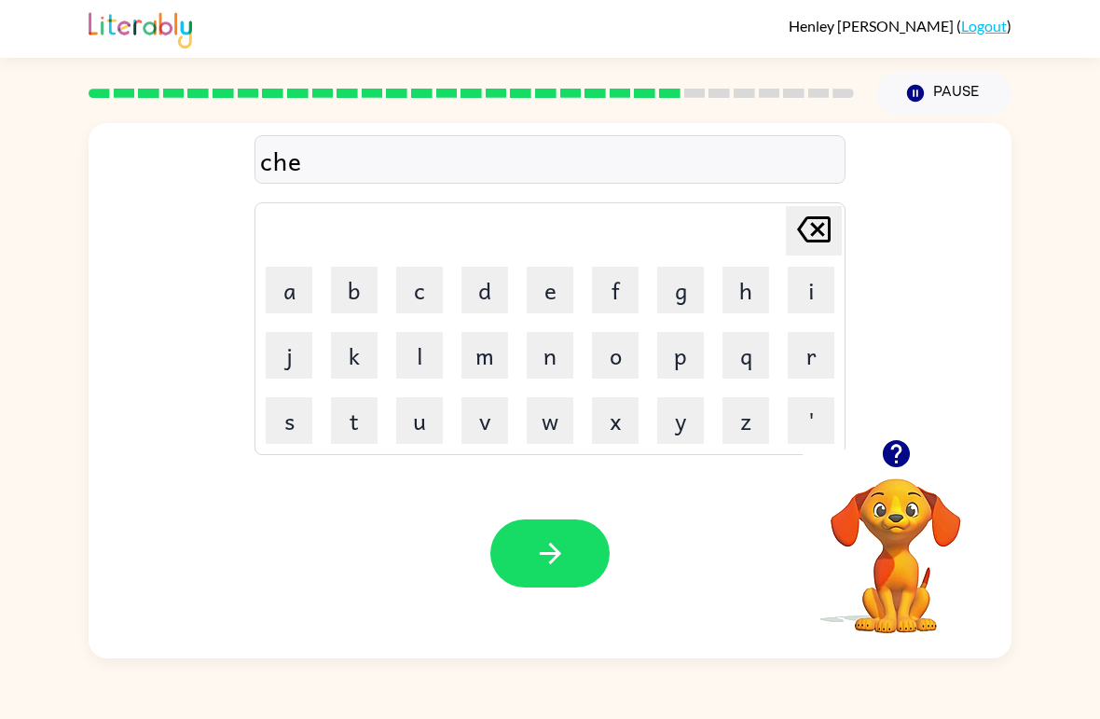
click at [295, 410] on button "s" at bounding box center [289, 420] width 47 height 47
click at [367, 429] on button "t" at bounding box center [354, 420] width 47 height 47
click at [555, 543] on icon "button" at bounding box center [550, 553] width 33 height 33
click at [304, 420] on button "s" at bounding box center [289, 420] width 47 height 47
click at [432, 425] on button "u" at bounding box center [419, 420] width 47 height 47
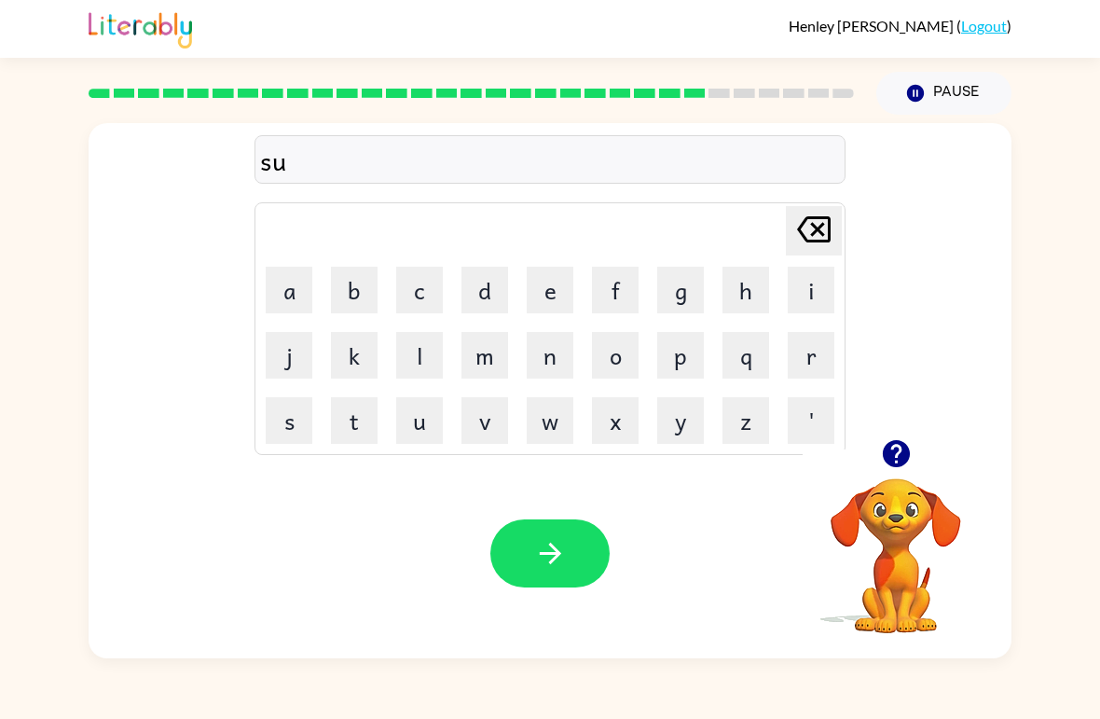
click at [353, 426] on button "t" at bounding box center [354, 420] width 47 height 47
click at [353, 425] on button "t" at bounding box center [354, 420] width 47 height 47
click at [418, 433] on button "u" at bounding box center [419, 420] width 47 height 47
click at [545, 371] on button "n" at bounding box center [550, 355] width 47 height 47
click at [557, 551] on icon "button" at bounding box center [549, 552] width 21 height 21
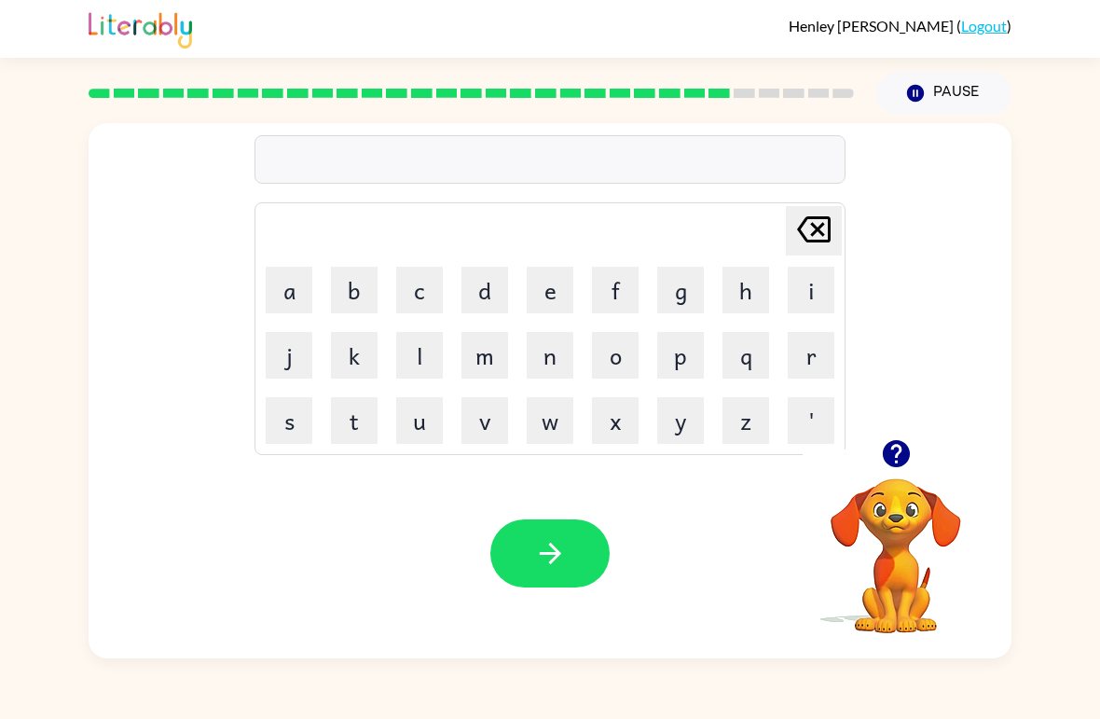
click at [431, 296] on button "c" at bounding box center [419, 290] width 47 height 47
click at [623, 365] on button "o" at bounding box center [615, 355] width 47 height 47
click at [570, 361] on button "n" at bounding box center [550, 355] width 47 height 47
click at [570, 538] on button "button" at bounding box center [549, 553] width 119 height 68
click at [415, 295] on button "c" at bounding box center [419, 290] width 47 height 47
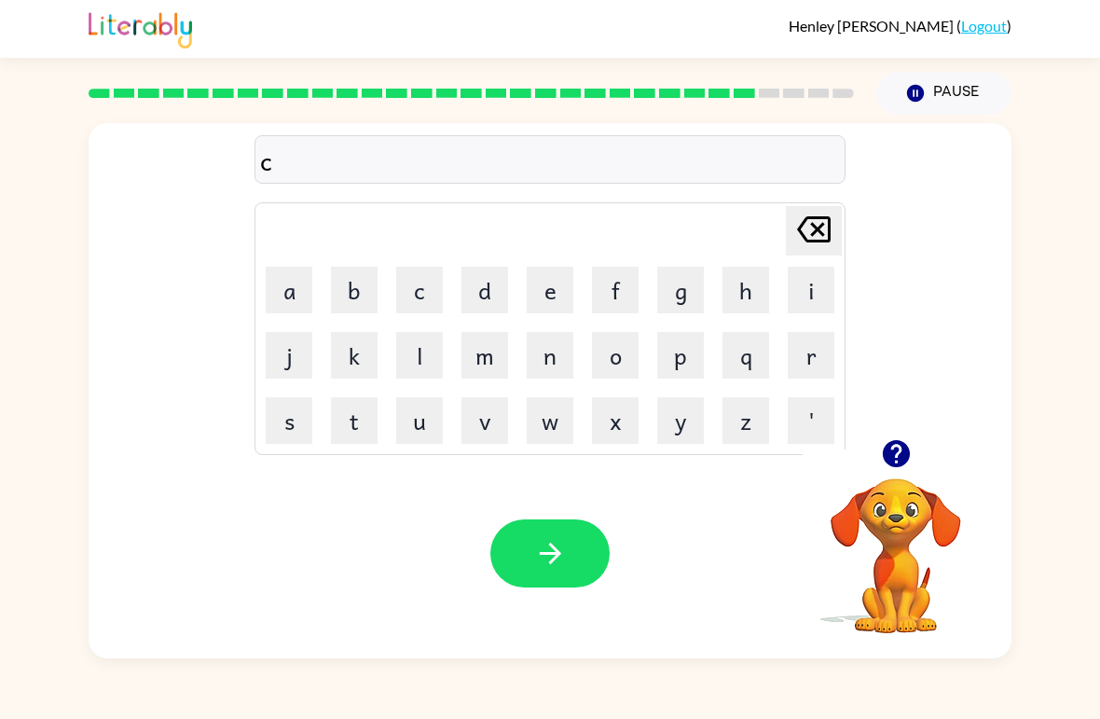
click at [746, 293] on button "h" at bounding box center [745, 290] width 47 height 47
click at [290, 299] on button "a" at bounding box center [289, 290] width 47 height 47
click at [546, 367] on button "n" at bounding box center [550, 355] width 47 height 47
click at [540, 282] on button "e" at bounding box center [550, 290] width 47 height 47
click at [580, 555] on button "button" at bounding box center [549, 553] width 119 height 68
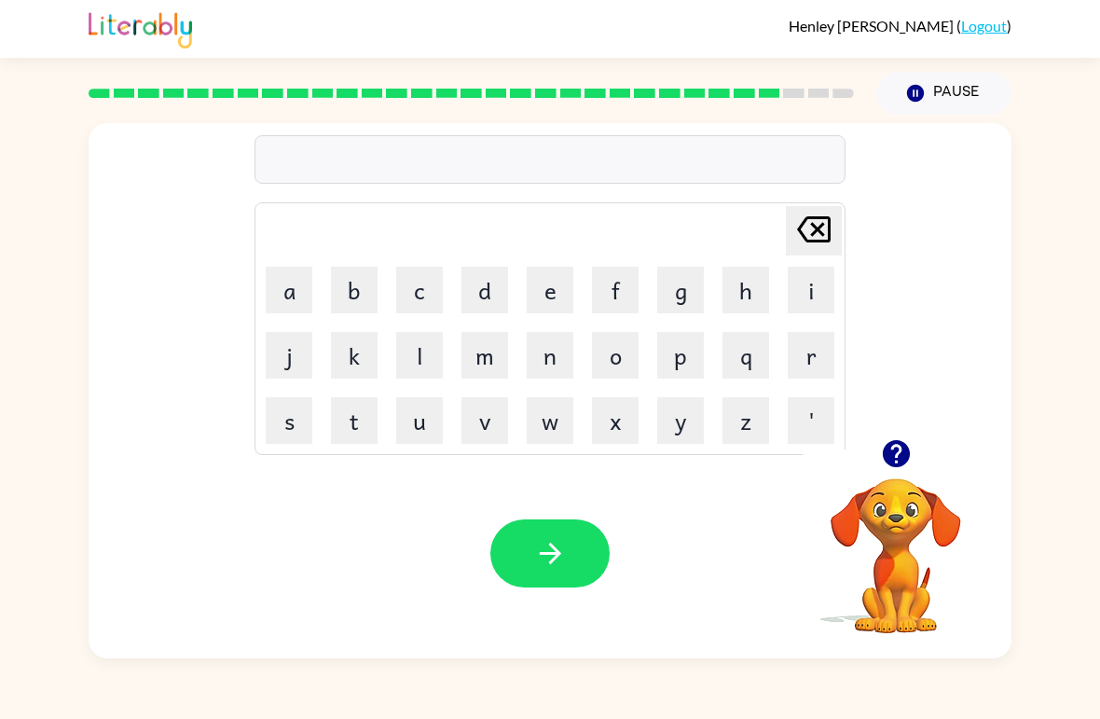
click at [287, 422] on button "s" at bounding box center [289, 420] width 47 height 47
click at [747, 295] on button "h" at bounding box center [745, 290] width 47 height 47
click at [431, 439] on button "u" at bounding box center [419, 420] width 47 height 47
click at [363, 420] on button "t" at bounding box center [354, 420] width 47 height 47
click at [577, 562] on button "button" at bounding box center [549, 553] width 119 height 68
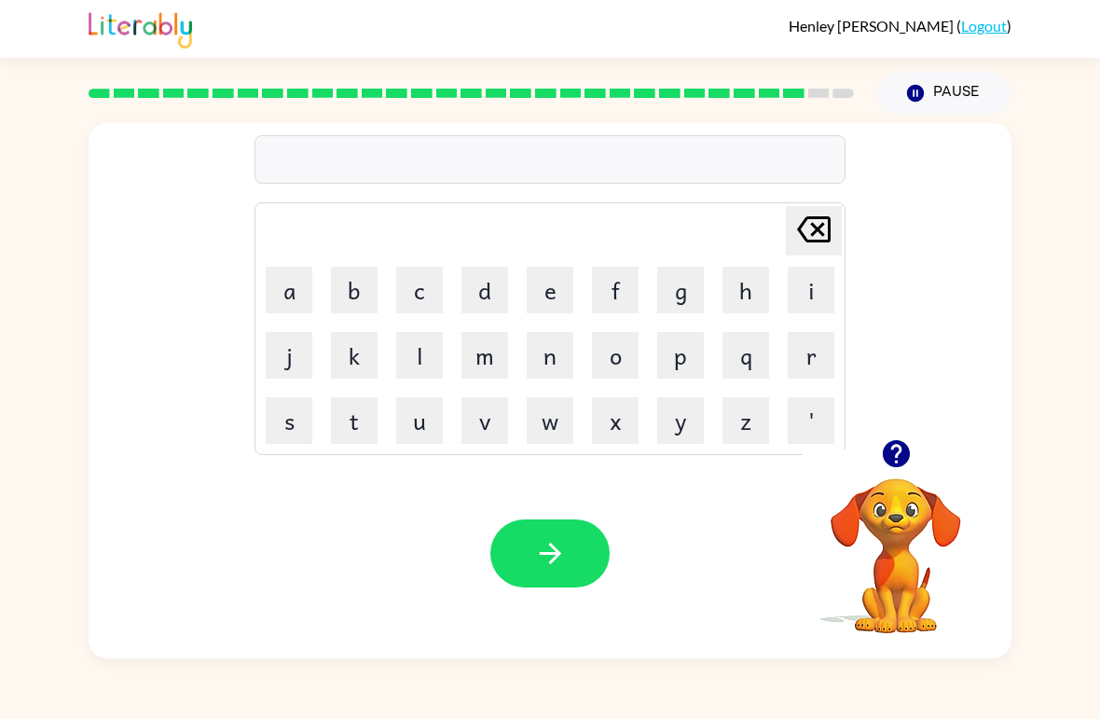
click at [356, 423] on button "t" at bounding box center [354, 420] width 47 height 47
click at [736, 302] on button "h" at bounding box center [745, 290] width 47 height 47
click at [550, 304] on button "e" at bounding box center [550, 290] width 47 height 47
click at [811, 371] on button "r" at bounding box center [811, 355] width 47 height 47
click at [355, 415] on button "t" at bounding box center [354, 420] width 47 height 47
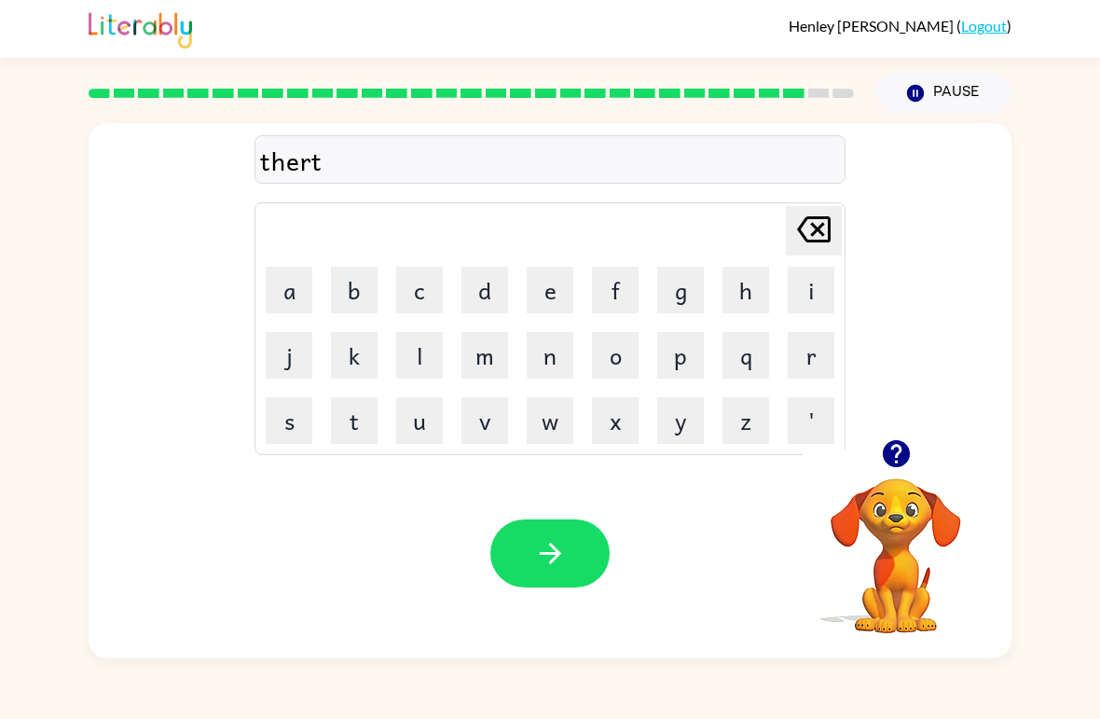
click at [815, 229] on icon at bounding box center [814, 229] width 34 height 26
click at [284, 425] on button "s" at bounding box center [289, 420] width 47 height 47
click at [353, 407] on button "t" at bounding box center [354, 420] width 47 height 47
click at [546, 564] on icon "button" at bounding box center [550, 553] width 33 height 33
click at [809, 355] on button "r" at bounding box center [811, 355] width 47 height 47
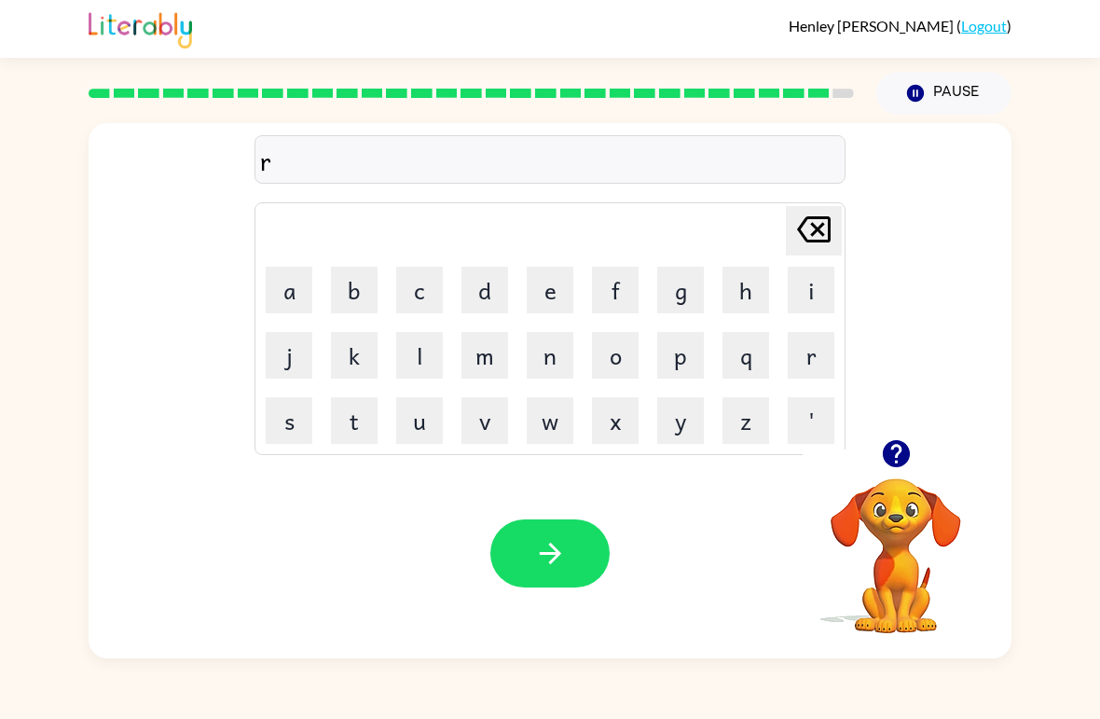
click at [814, 295] on button "i" at bounding box center [811, 290] width 47 height 47
click at [694, 356] on button "p" at bounding box center [680, 355] width 47 height 47
click at [558, 561] on icon "button" at bounding box center [550, 553] width 33 height 33
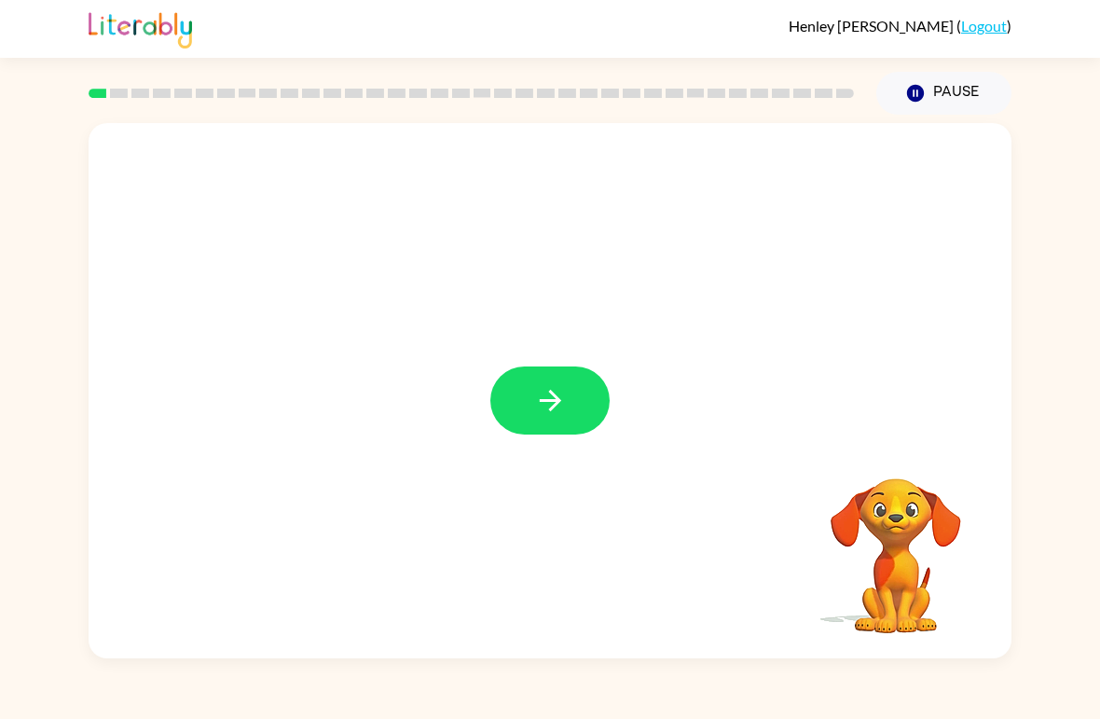
click at [564, 402] on icon "button" at bounding box center [550, 400] width 33 height 33
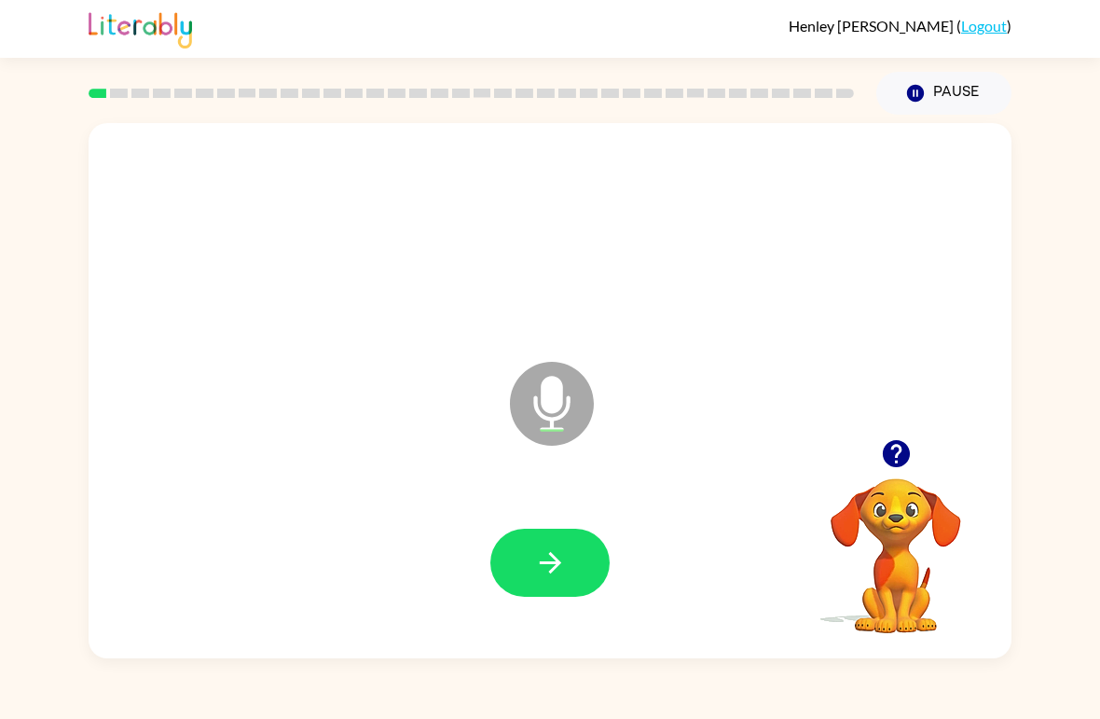
click at [566, 567] on icon "button" at bounding box center [550, 562] width 33 height 33
click at [570, 568] on button "button" at bounding box center [549, 562] width 119 height 68
click at [575, 557] on button "button" at bounding box center [549, 562] width 119 height 68
click at [568, 564] on button "button" at bounding box center [549, 562] width 119 height 68
click at [560, 575] on icon "button" at bounding box center [550, 562] width 33 height 33
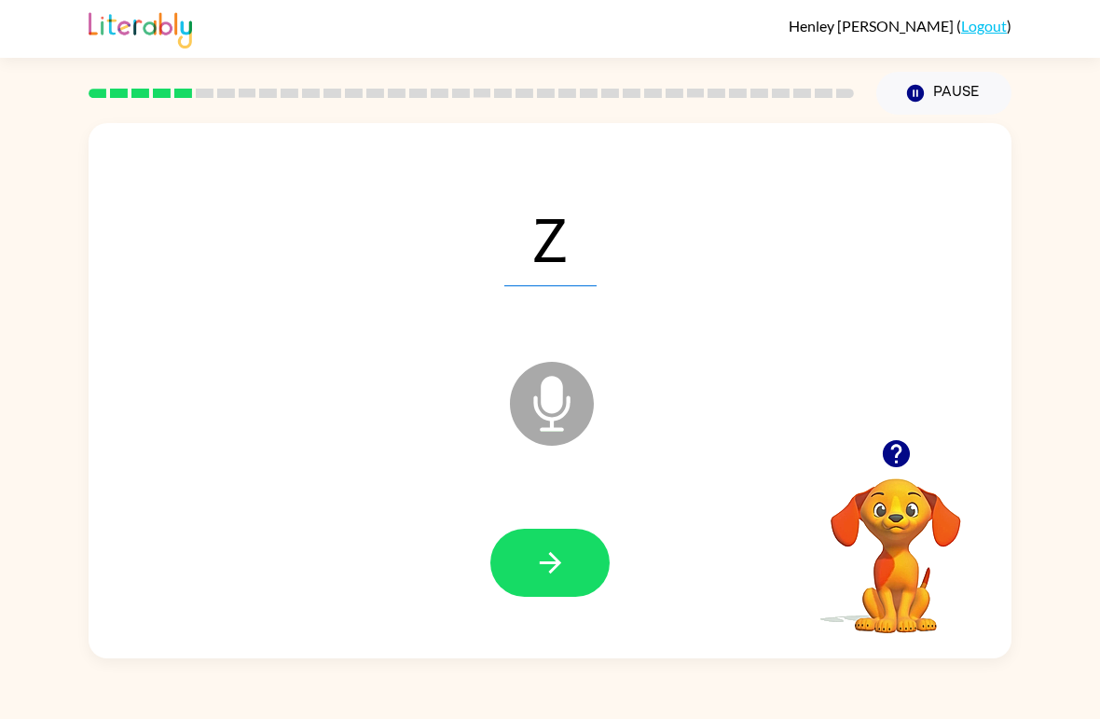
click at [565, 564] on icon "button" at bounding box center [550, 562] width 33 height 33
click at [565, 561] on icon "button" at bounding box center [550, 562] width 33 height 33
click at [570, 559] on button "button" at bounding box center [549, 562] width 119 height 68
click at [544, 559] on icon "button" at bounding box center [550, 562] width 33 height 33
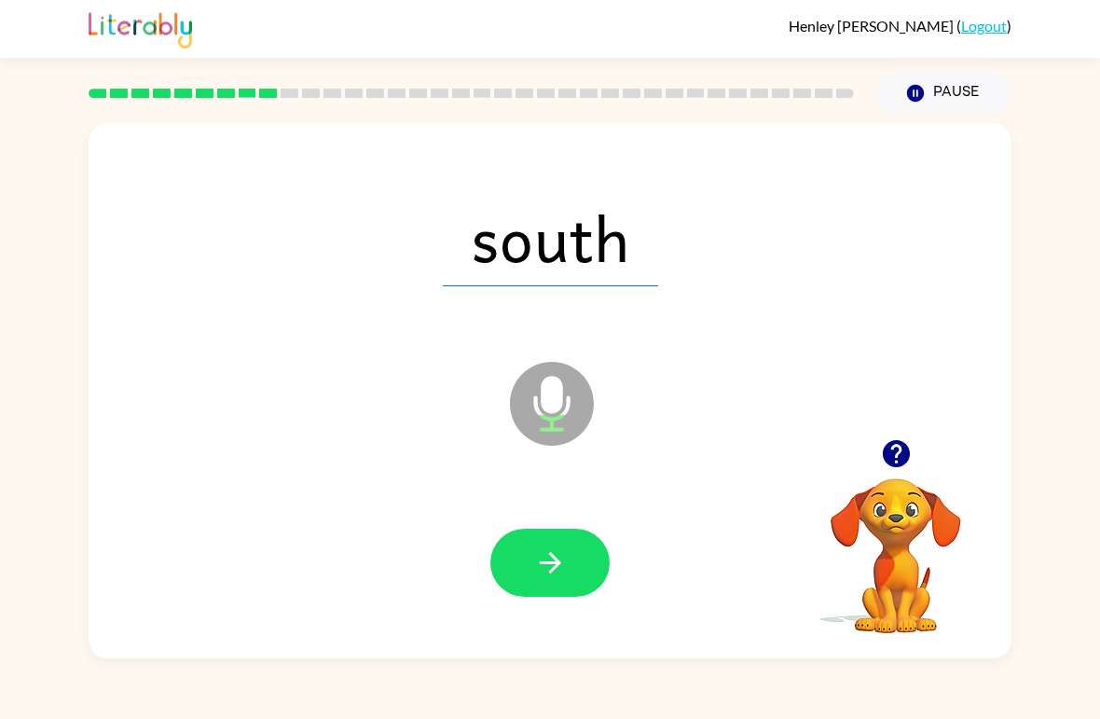
click at [572, 557] on button "button" at bounding box center [549, 562] width 119 height 68
click at [577, 564] on button "button" at bounding box center [549, 562] width 119 height 68
click at [576, 561] on button "button" at bounding box center [549, 562] width 119 height 68
click at [554, 583] on button "button" at bounding box center [549, 562] width 119 height 68
click at [558, 563] on icon "button" at bounding box center [549, 562] width 21 height 21
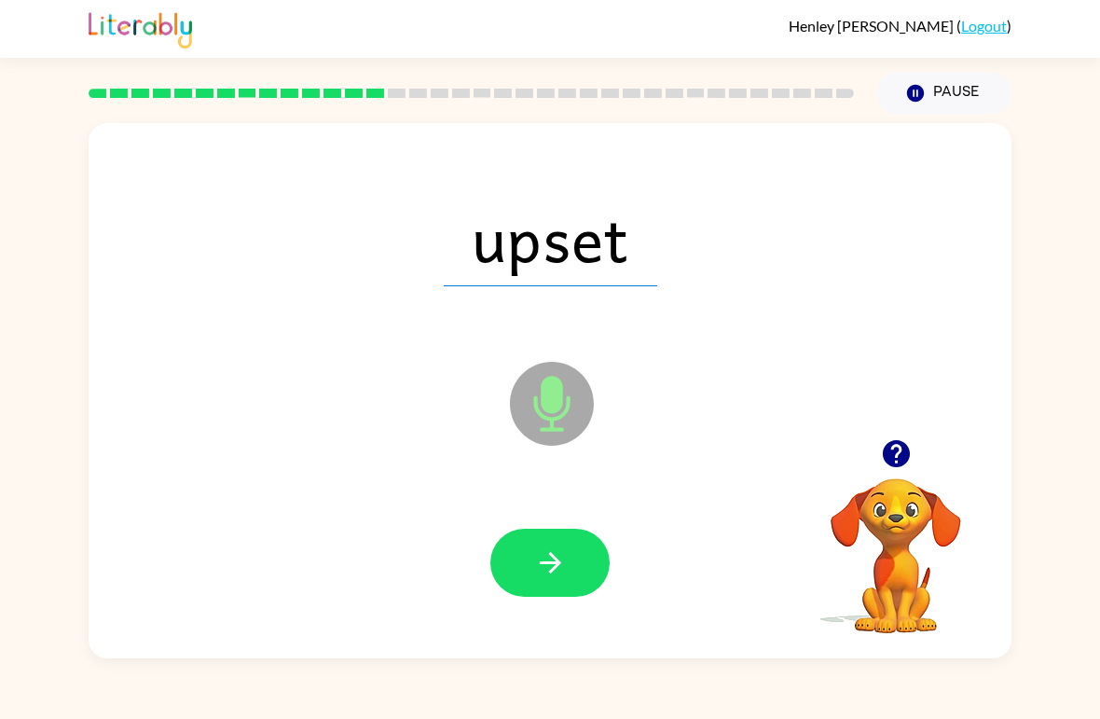
click at [561, 560] on icon "button" at bounding box center [550, 562] width 33 height 33
click at [562, 558] on icon "button" at bounding box center [550, 562] width 33 height 33
click at [561, 554] on icon "button" at bounding box center [550, 562] width 33 height 33
click at [542, 560] on icon "button" at bounding box center [550, 562] width 33 height 33
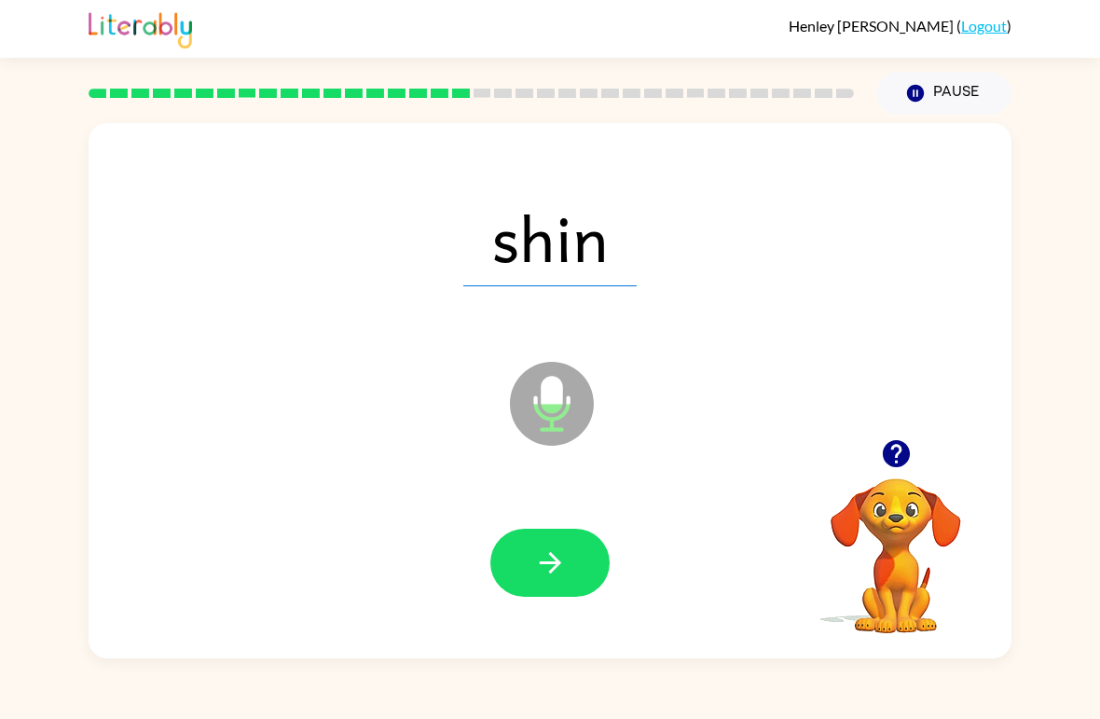
click at [566, 566] on icon "button" at bounding box center [550, 562] width 33 height 33
click at [544, 562] on icon "button" at bounding box center [550, 562] width 33 height 33
click at [569, 575] on button "button" at bounding box center [549, 562] width 119 height 68
click at [579, 564] on button "button" at bounding box center [549, 562] width 119 height 68
click at [552, 564] on icon "button" at bounding box center [549, 562] width 21 height 21
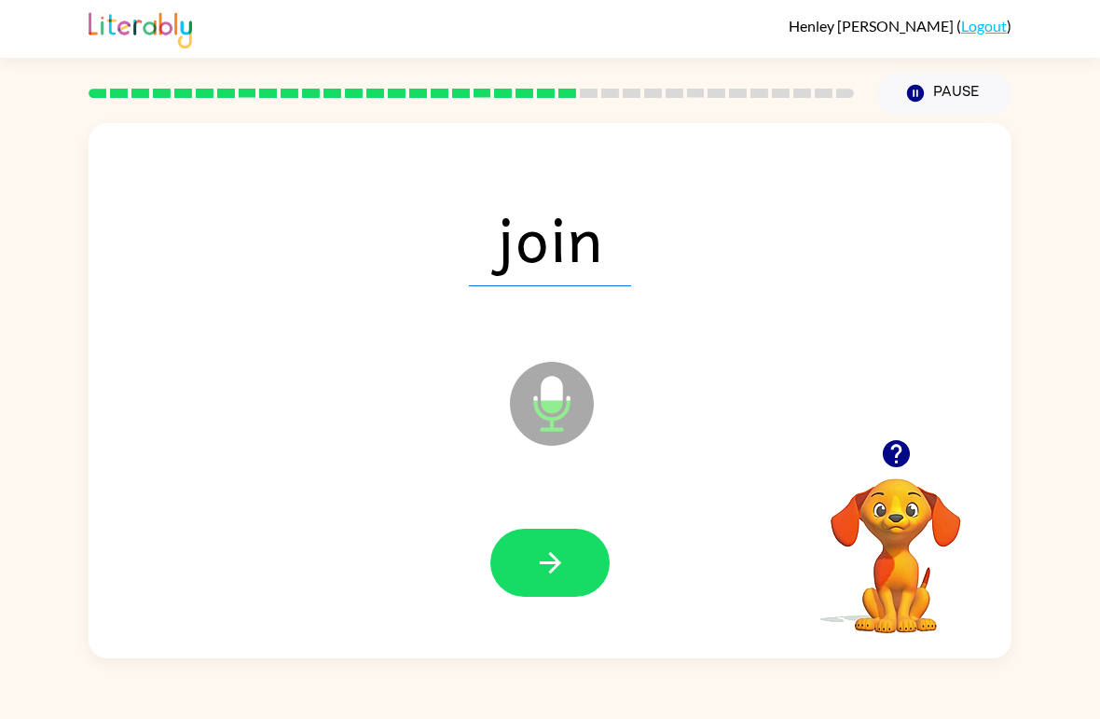
click at [565, 557] on icon "button" at bounding box center [550, 562] width 33 height 33
click at [568, 553] on button "button" at bounding box center [549, 562] width 119 height 68
click at [555, 558] on icon "button" at bounding box center [549, 562] width 21 height 21
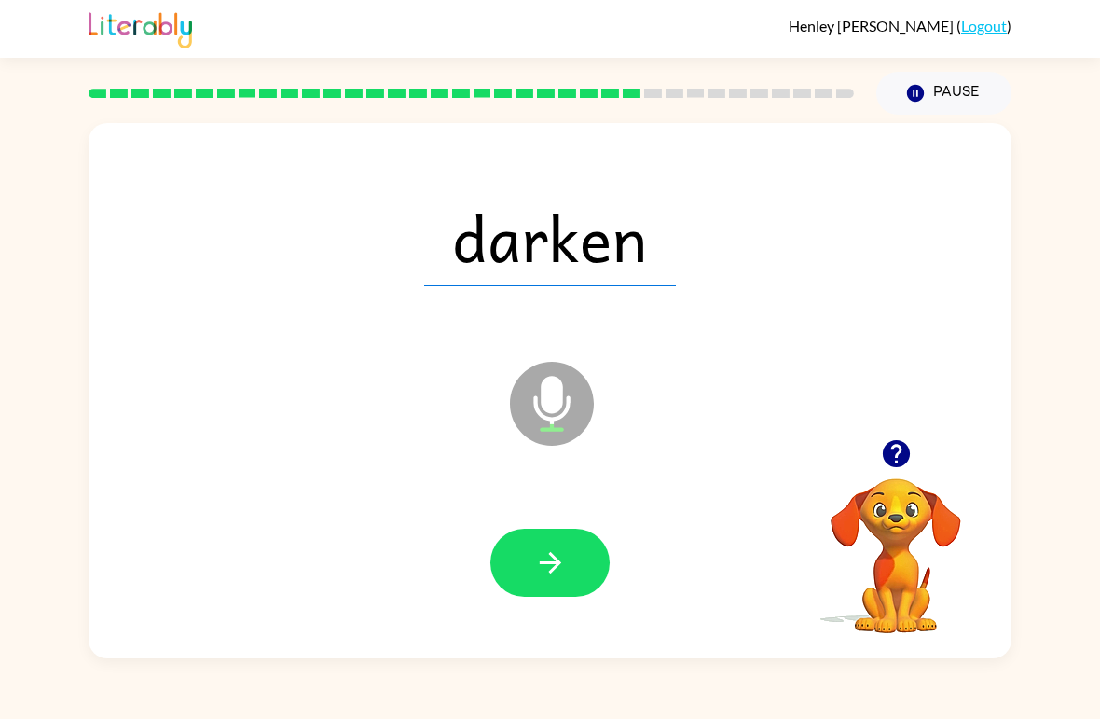
click at [555, 554] on icon "button" at bounding box center [550, 562] width 33 height 33
click at [585, 569] on button "button" at bounding box center [549, 562] width 119 height 68
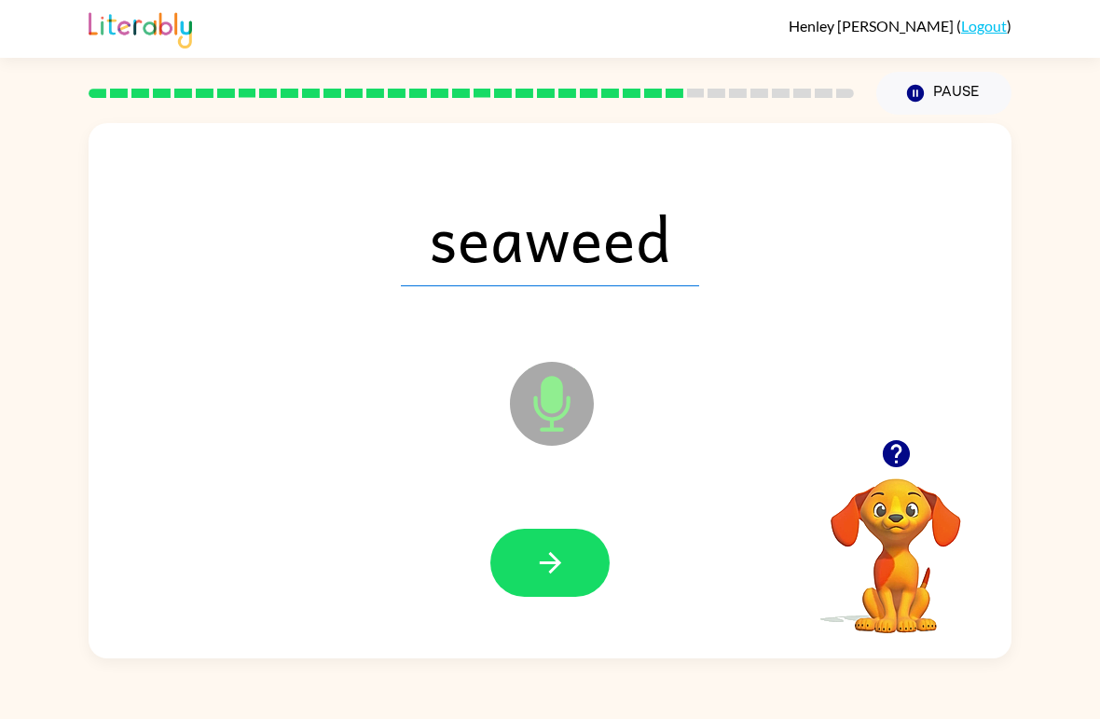
click at [526, 568] on button "button" at bounding box center [549, 562] width 119 height 68
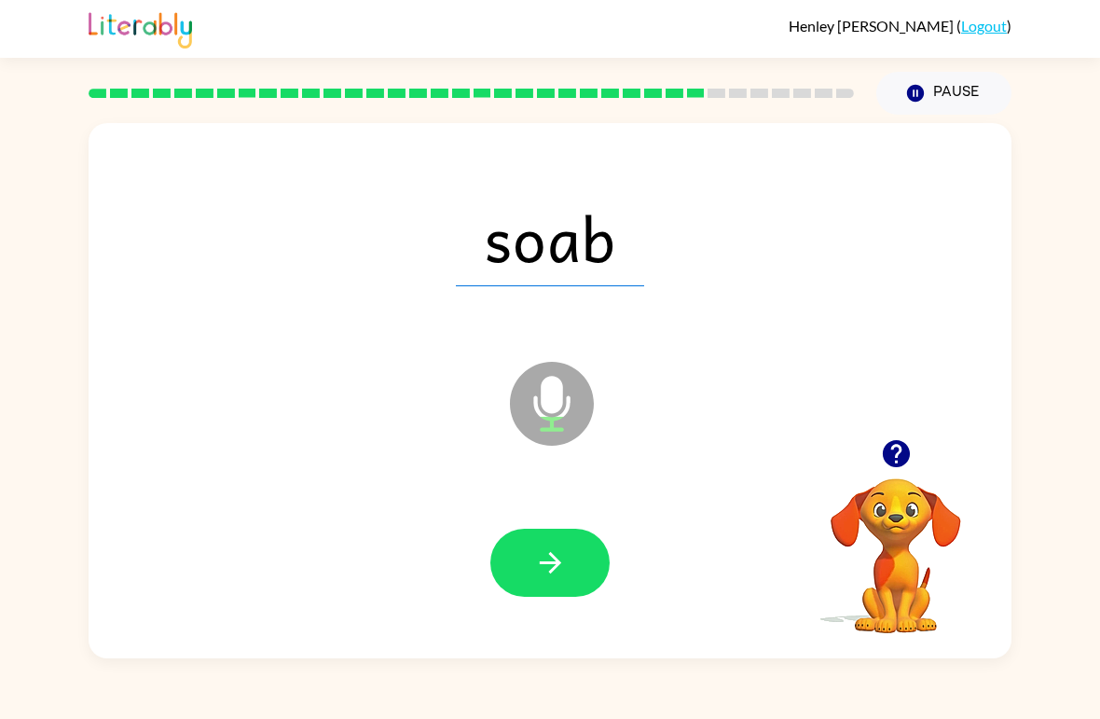
click at [552, 547] on icon "button" at bounding box center [550, 562] width 33 height 33
click at [569, 581] on button "button" at bounding box center [549, 562] width 119 height 68
click at [579, 580] on button "button" at bounding box center [549, 562] width 119 height 68
click at [550, 555] on icon "button" at bounding box center [549, 562] width 21 height 21
click at [579, 562] on button "button" at bounding box center [549, 562] width 119 height 68
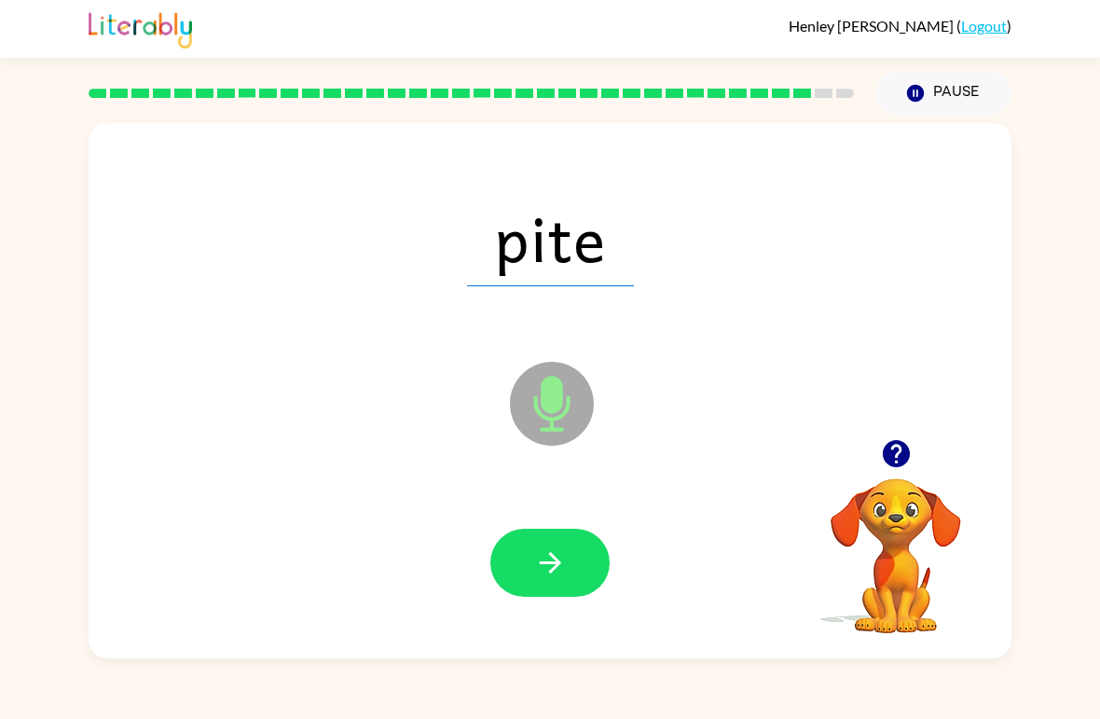
click at [566, 575] on icon "button" at bounding box center [550, 562] width 33 height 33
click at [572, 560] on button "button" at bounding box center [549, 562] width 119 height 68
